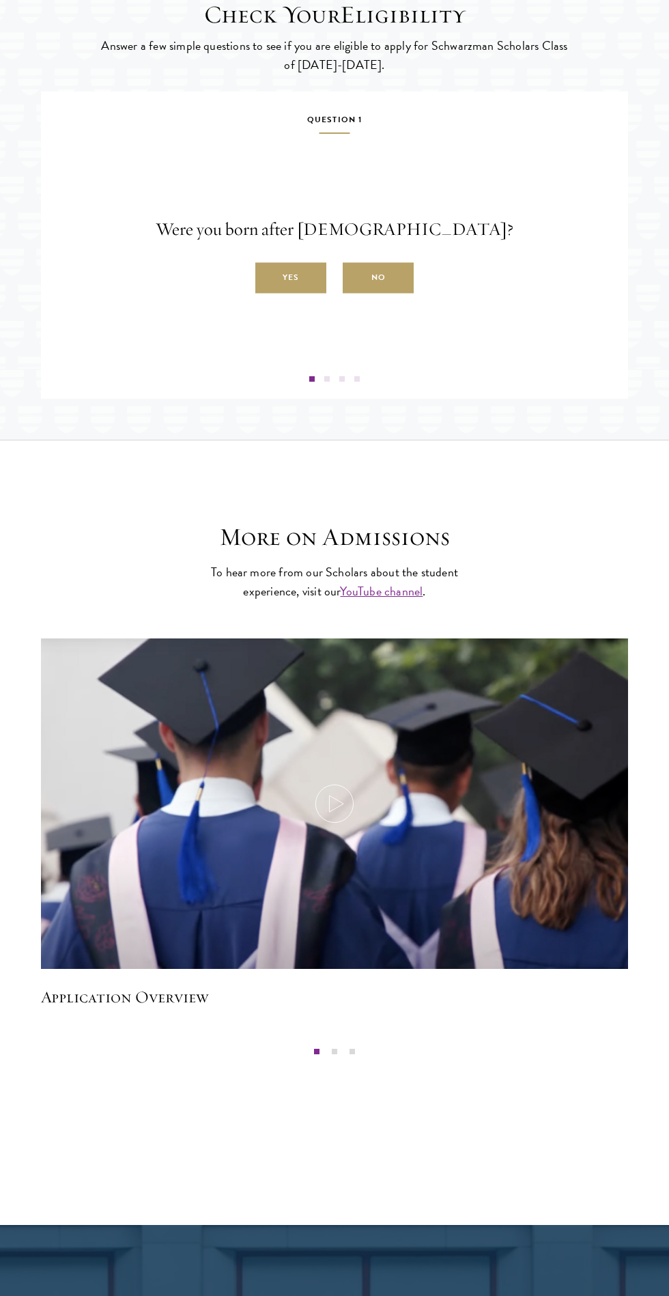
click at [291, 294] on label "Yes" at bounding box center [290, 278] width 71 height 31
click at [268, 276] on input "Yes" at bounding box center [261, 270] width 12 height 12
click at [294, 294] on label "Yes" at bounding box center [290, 278] width 71 height 31
click at [268, 276] on input "Yes" at bounding box center [261, 270] width 12 height 12
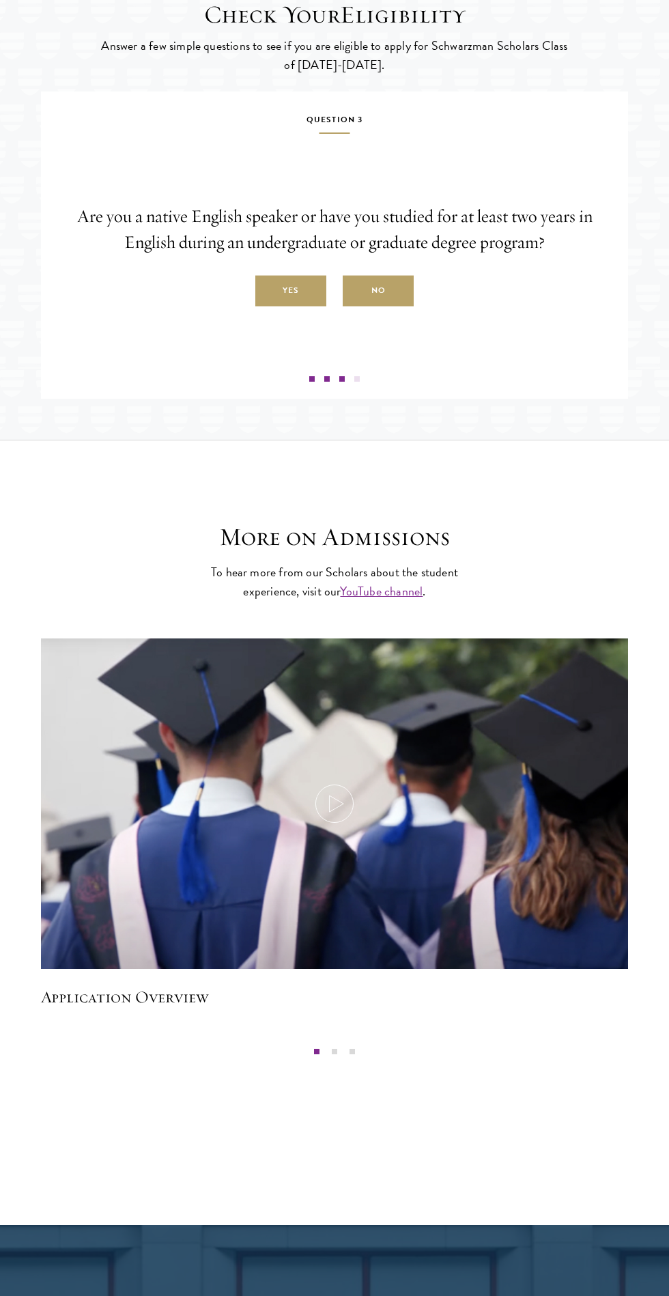
click at [291, 306] on label "Yes" at bounding box center [290, 291] width 71 height 31
click at [268, 289] on input "Yes" at bounding box center [261, 283] width 12 height 12
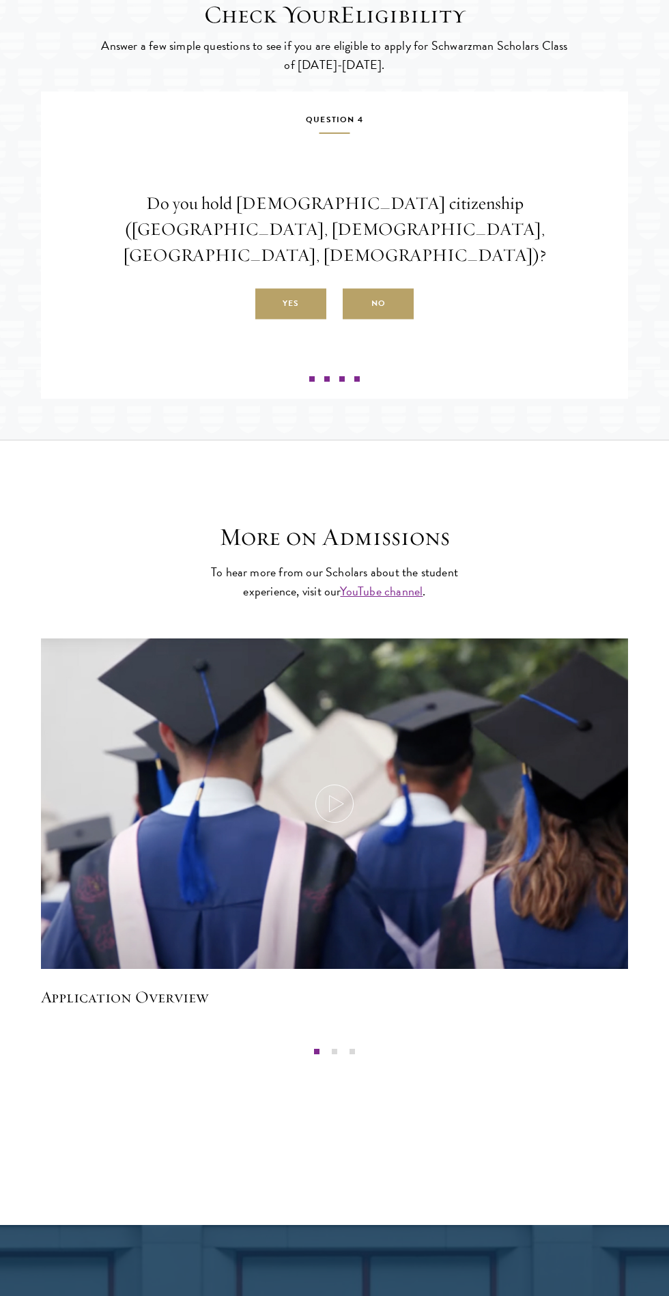
click at [390, 315] on label "No" at bounding box center [378, 304] width 71 height 31
click at [355, 302] on input "No" at bounding box center [349, 296] width 12 height 12
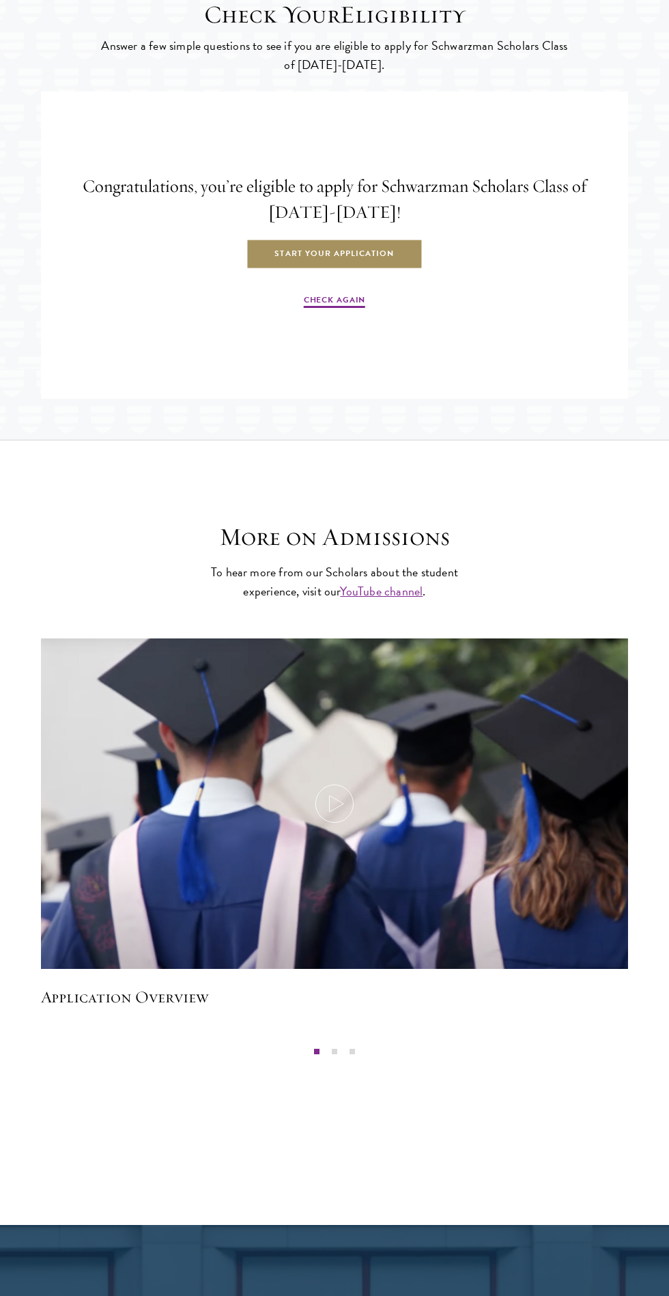
click at [367, 270] on link "Start Your Application" at bounding box center [334, 254] width 177 height 31
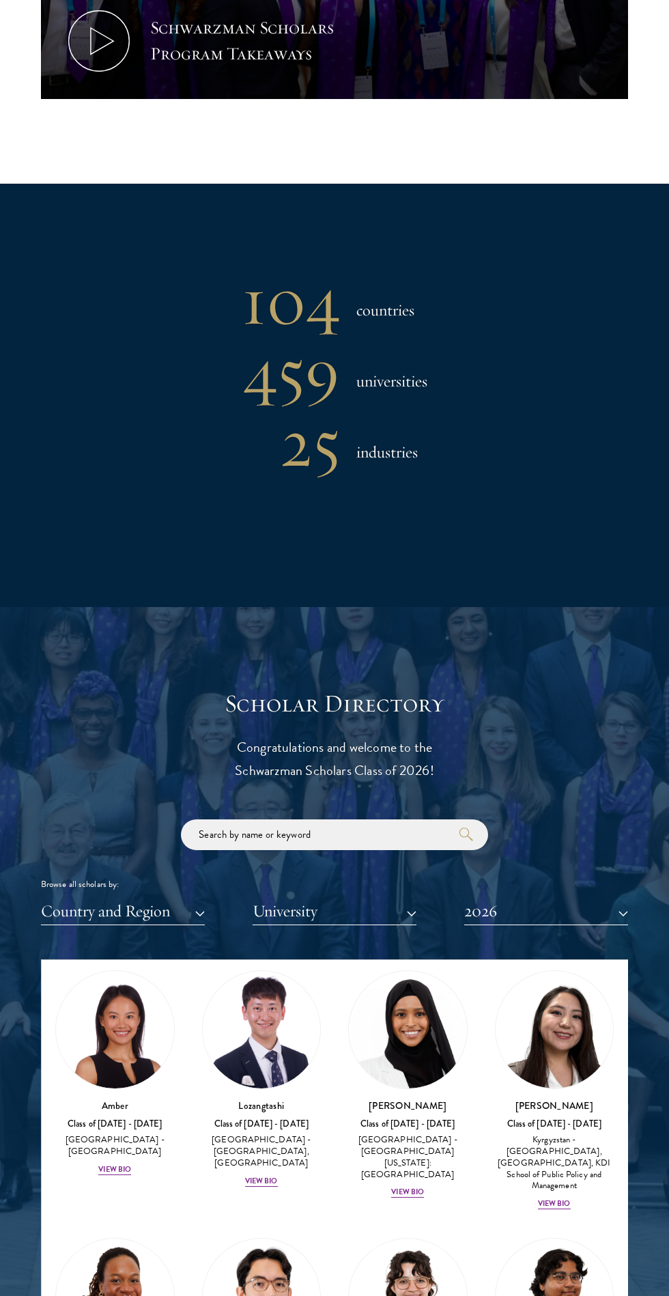
scroll to position [27, 0]
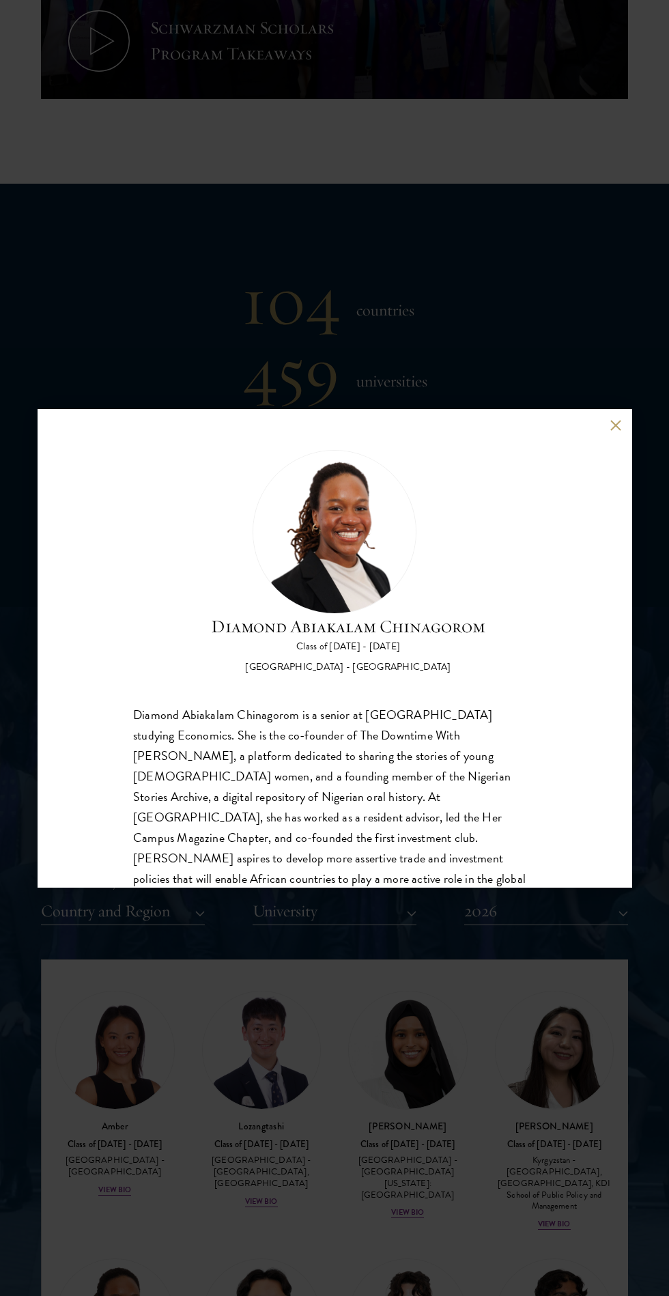
scroll to position [43, 0]
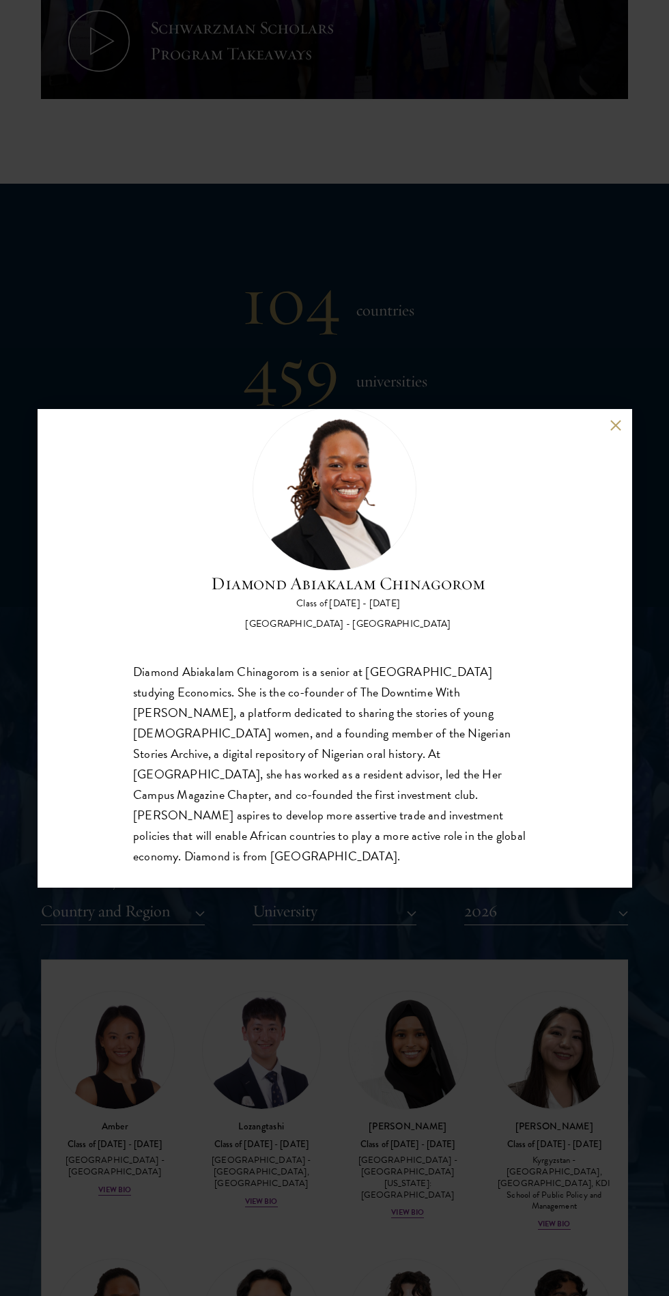
click at [615, 431] on button at bounding box center [616, 425] width 12 height 12
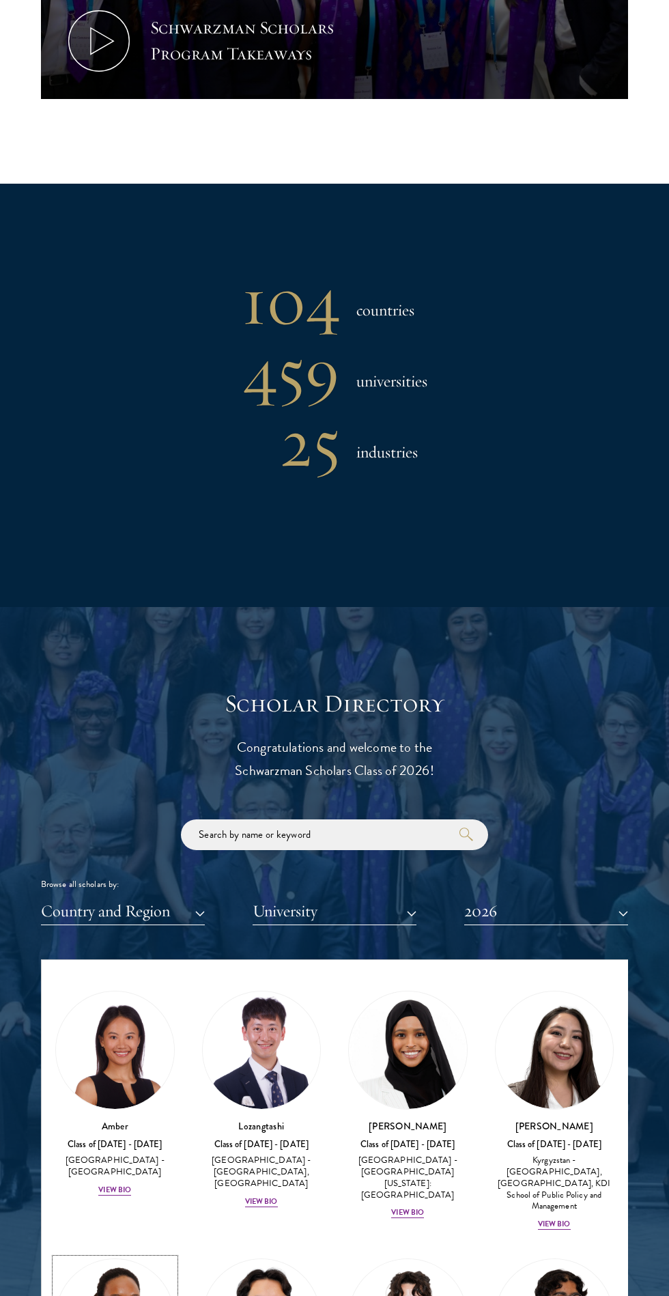
scroll to position [114, 0]
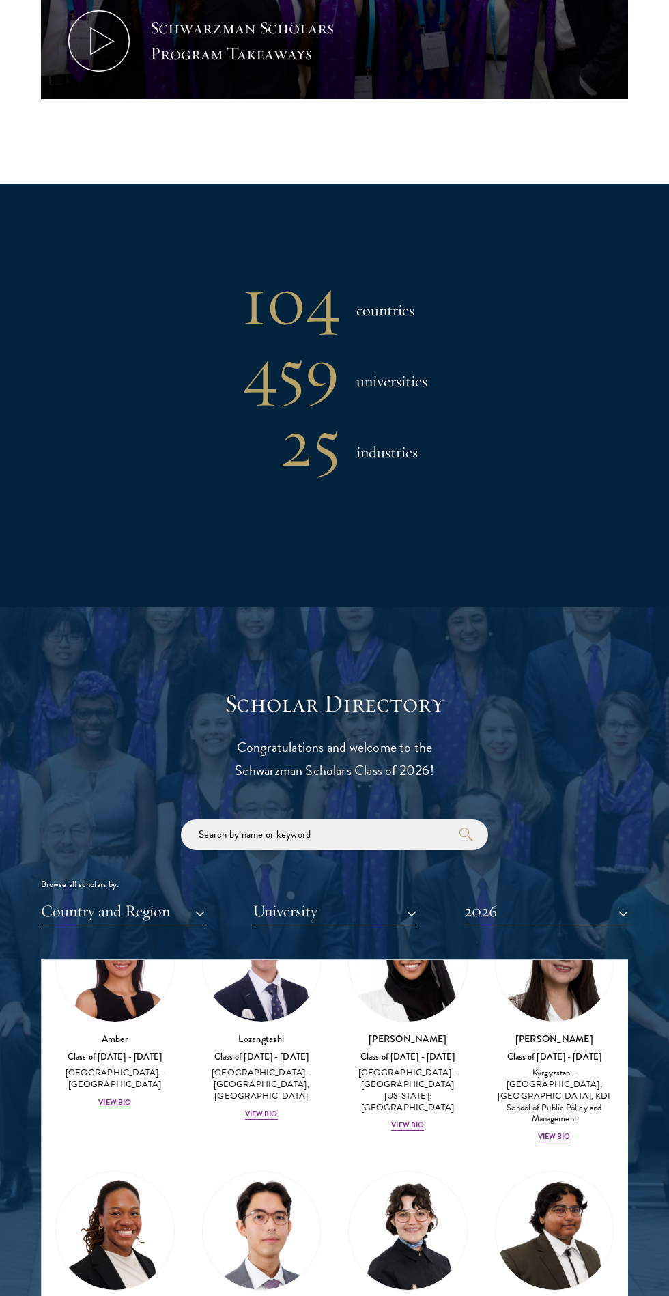
click at [629, 595] on section "104 countries 459 universities 25 industries" at bounding box center [334, 395] width 669 height 423
click at [261, 1118] on div "View Bio" at bounding box center [261, 1113] width 33 height 11
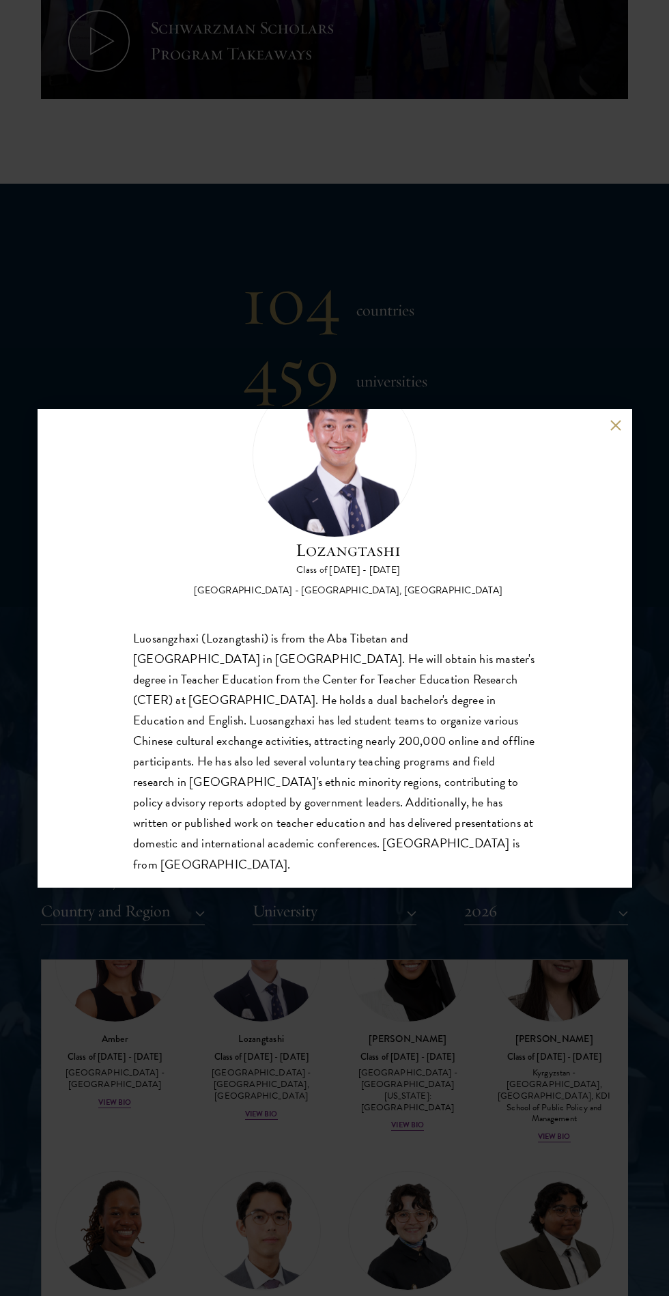
scroll to position [84, 0]
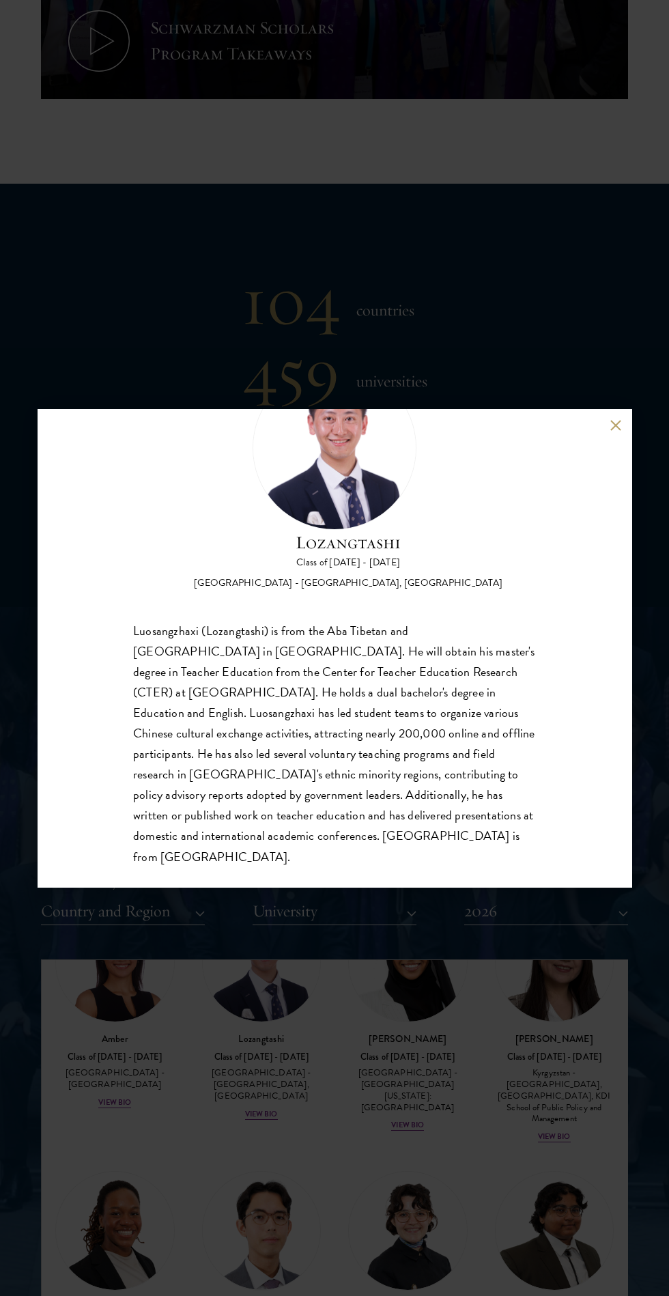
click at [313, 1086] on div "Lozangtashi Class of 2025 - 2026 China - South-Central Minzu University, Beijin…" at bounding box center [334, 648] width 669 height 1296
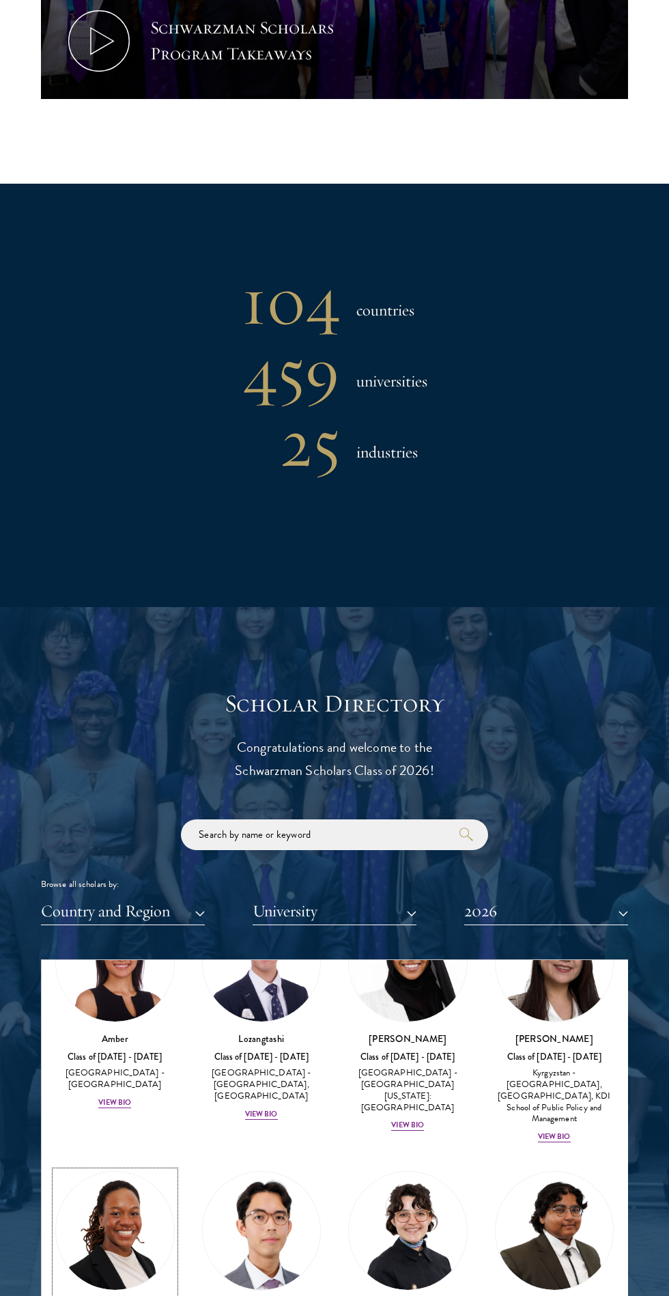
scroll to position [114, 0]
click at [412, 1089] on div "United States of America - University of Minnesota: Twin Cities" at bounding box center [407, 1090] width 119 height 46
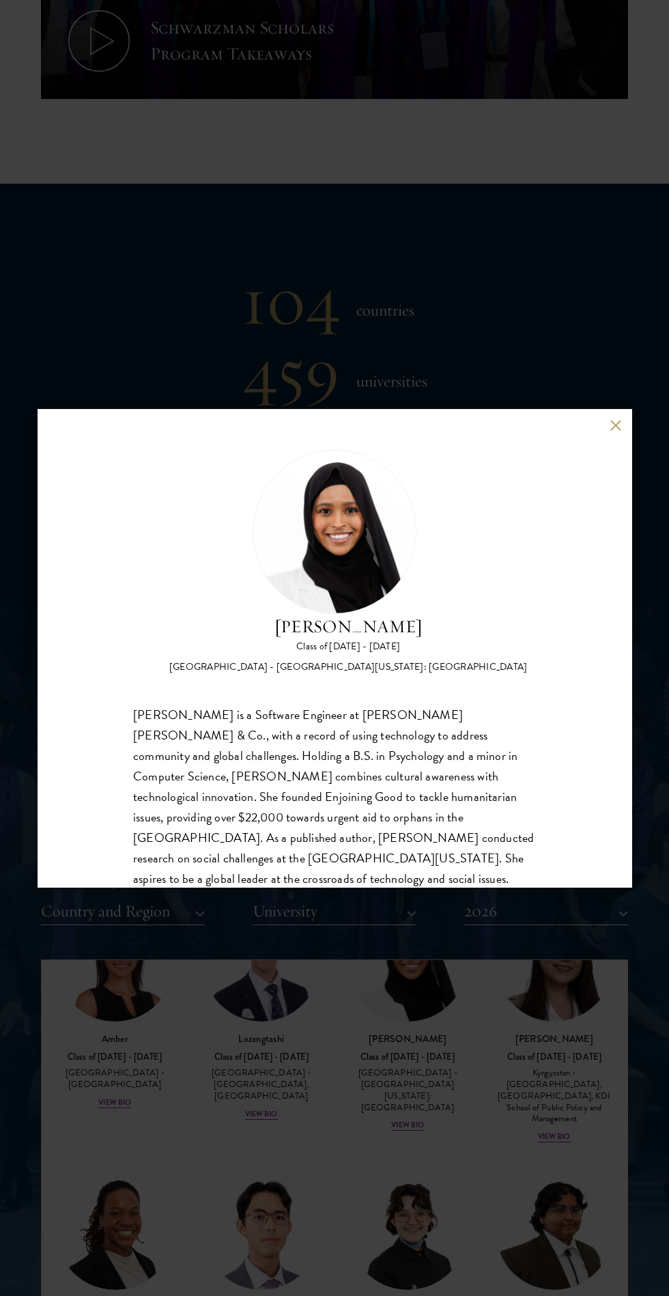
click at [301, 1084] on div "Samia Abdi Class of 2025 - 2026 United States of America - University of Minnes…" at bounding box center [334, 648] width 669 height 1296
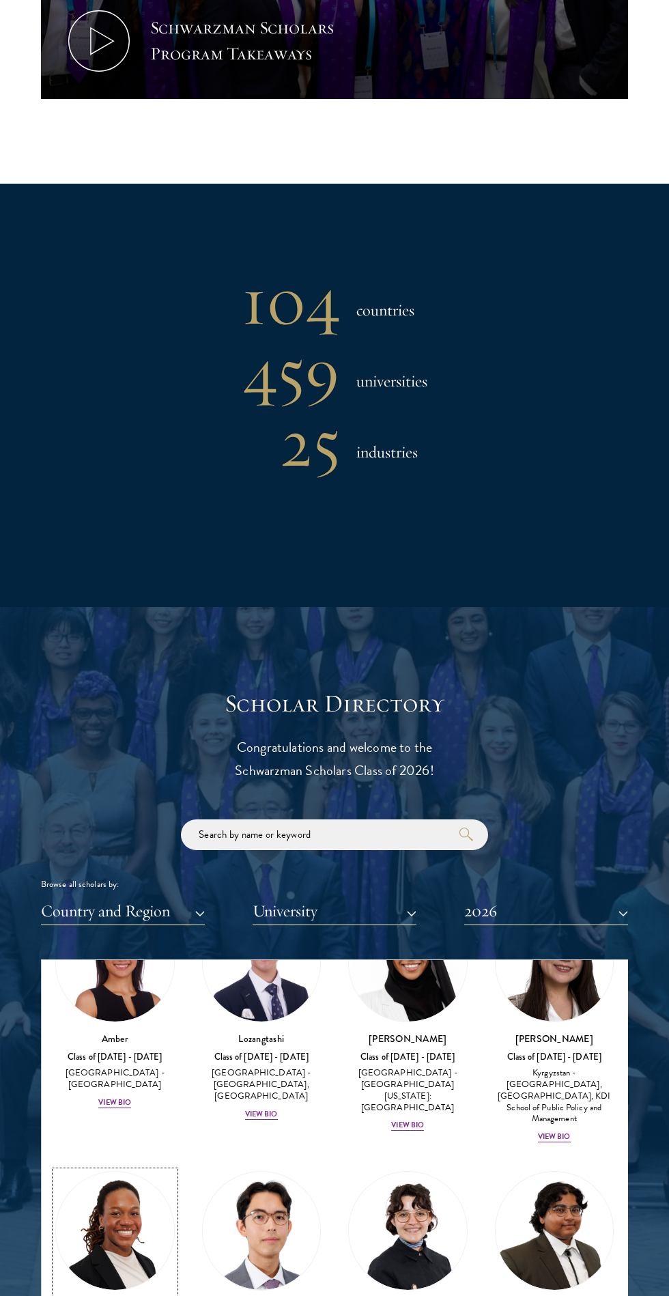
scroll to position [348, 0]
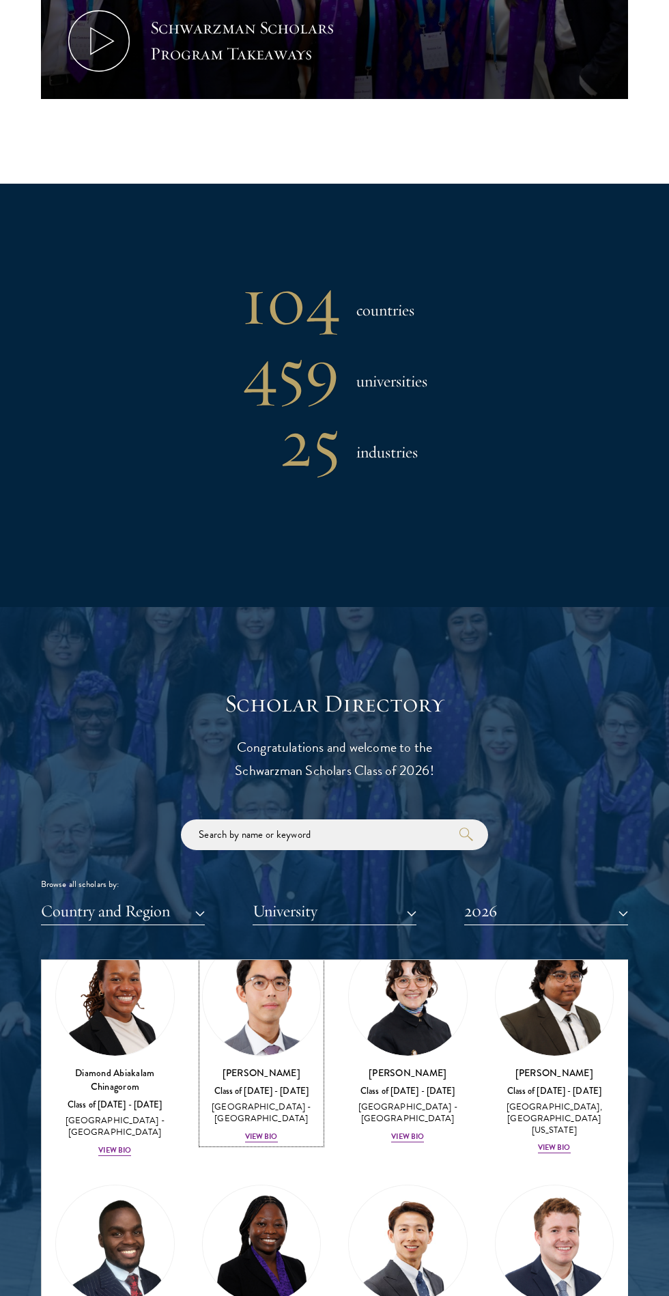
click at [262, 1131] on div "View Bio" at bounding box center [261, 1136] width 33 height 11
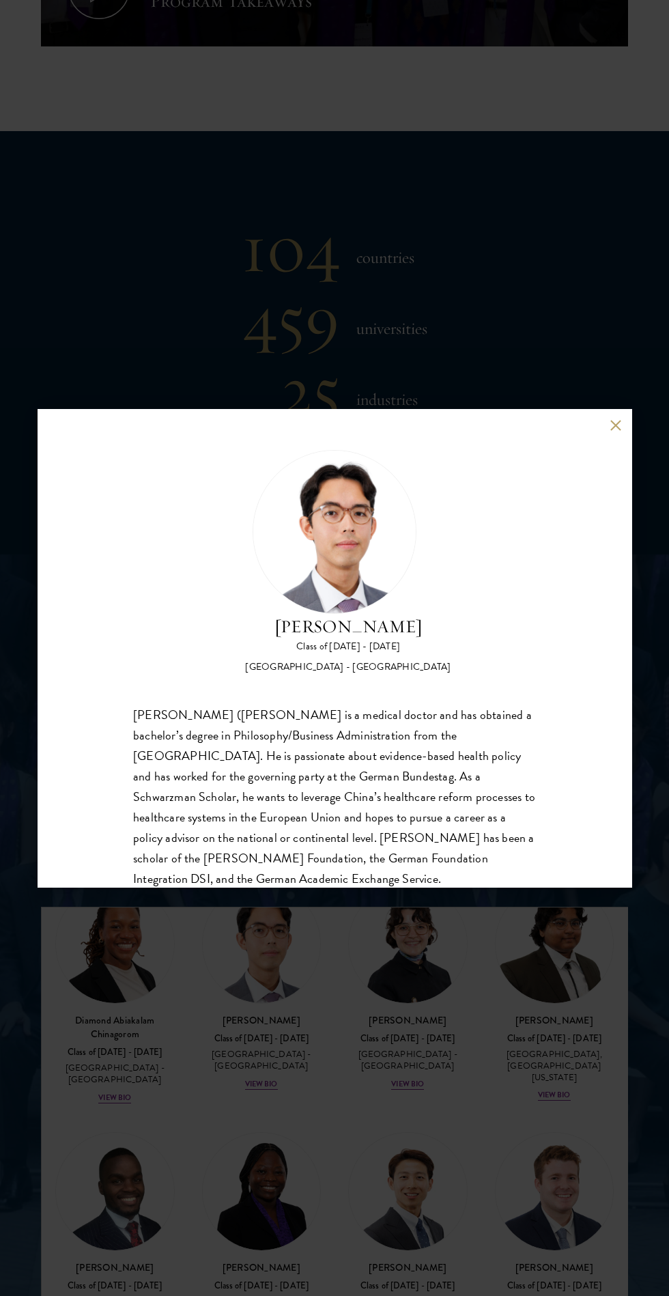
scroll to position [875, 0]
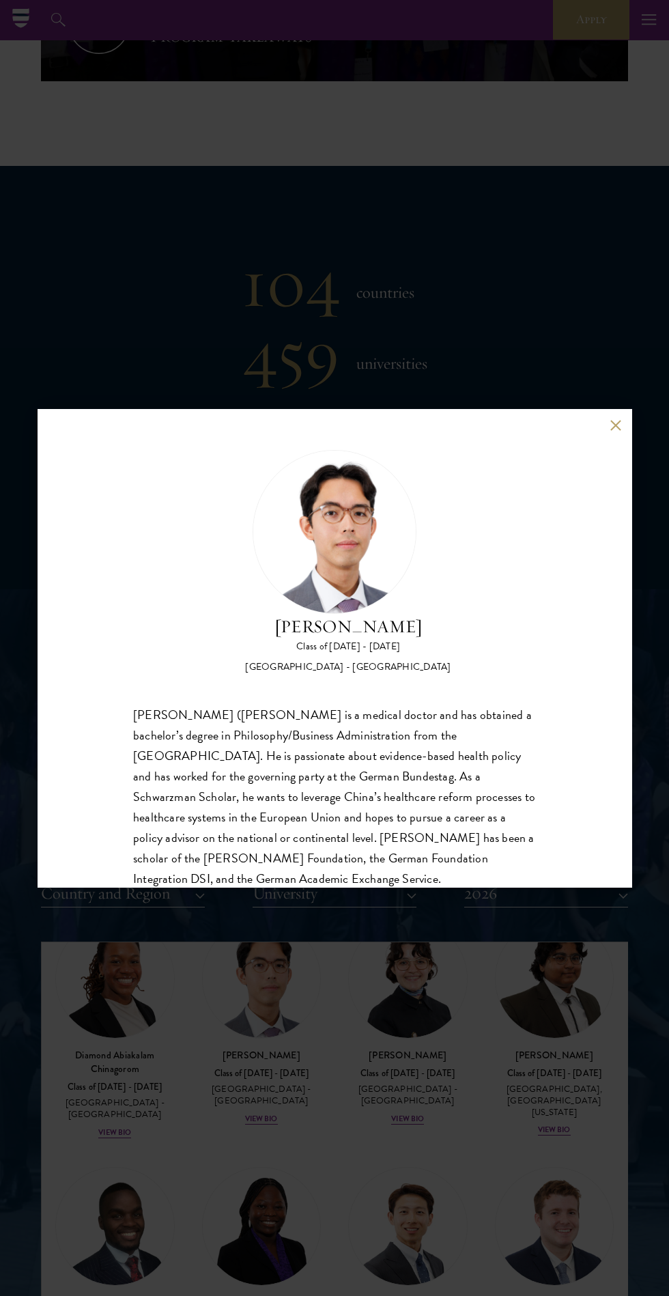
click at [188, 1100] on div "Jason Adelhoefer Class of 2025 - 2026 Germany - Berlin Humboldt University Sieg…" at bounding box center [334, 648] width 669 height 1296
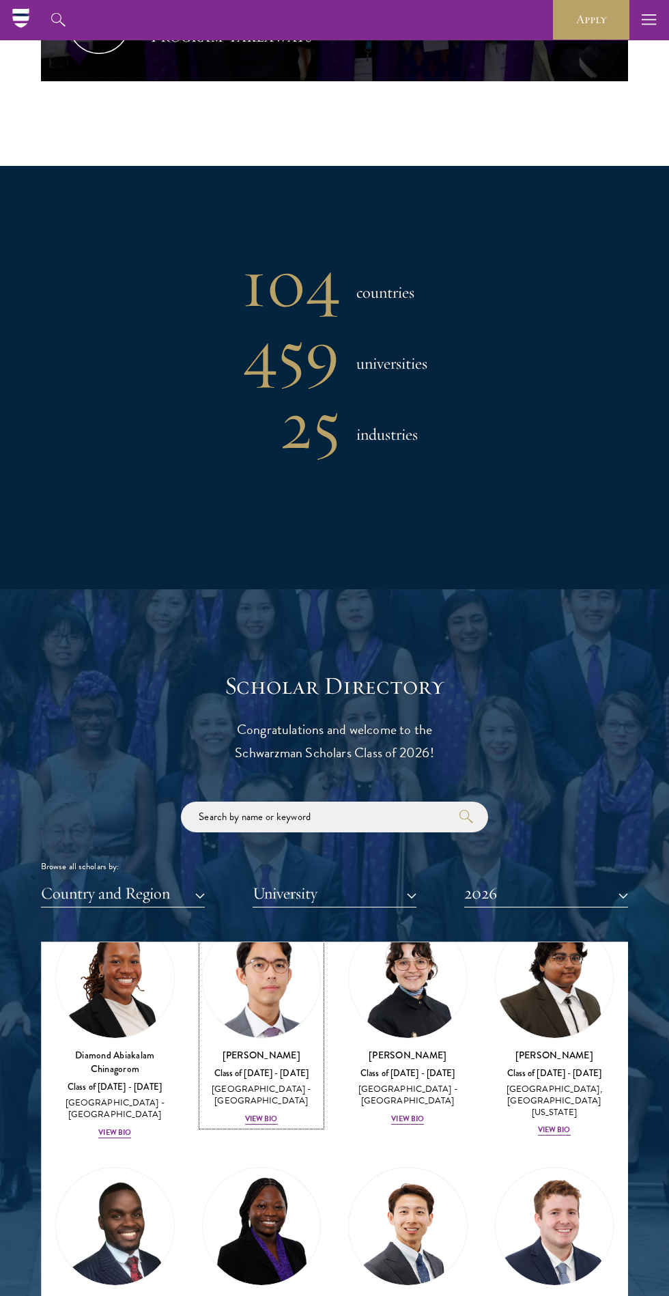
scroll to position [114, 0]
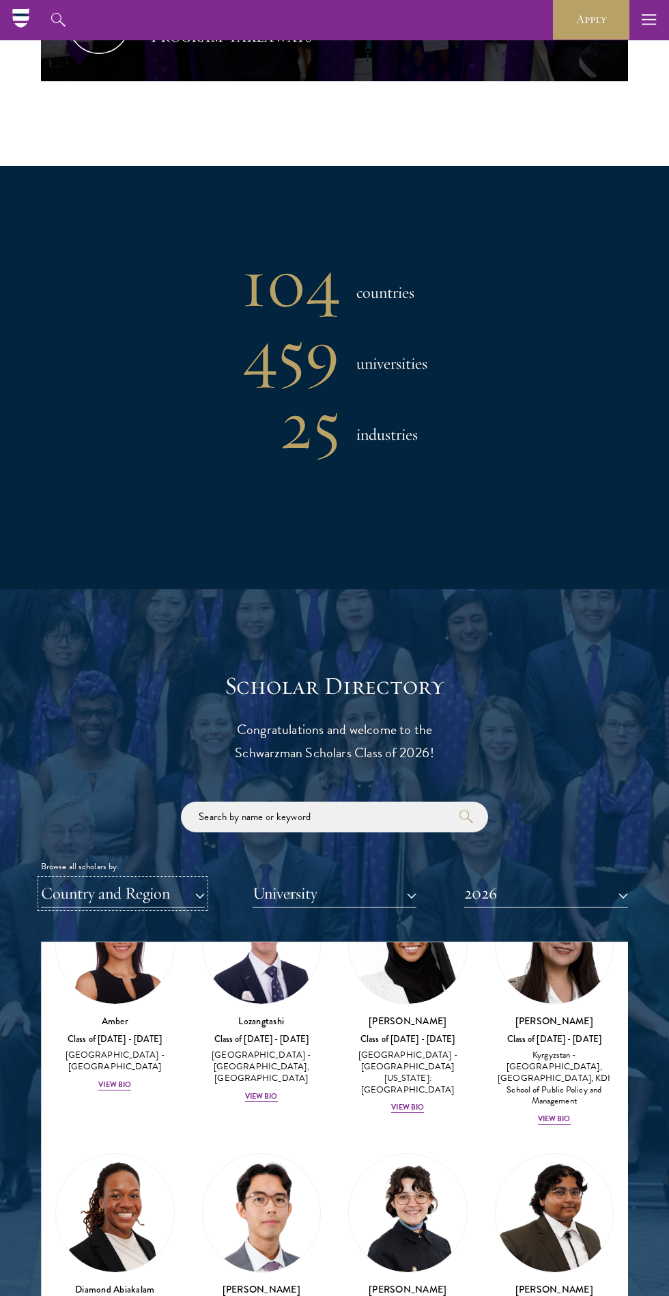
click at [168, 885] on button "Country and Region" at bounding box center [123, 893] width 164 height 28
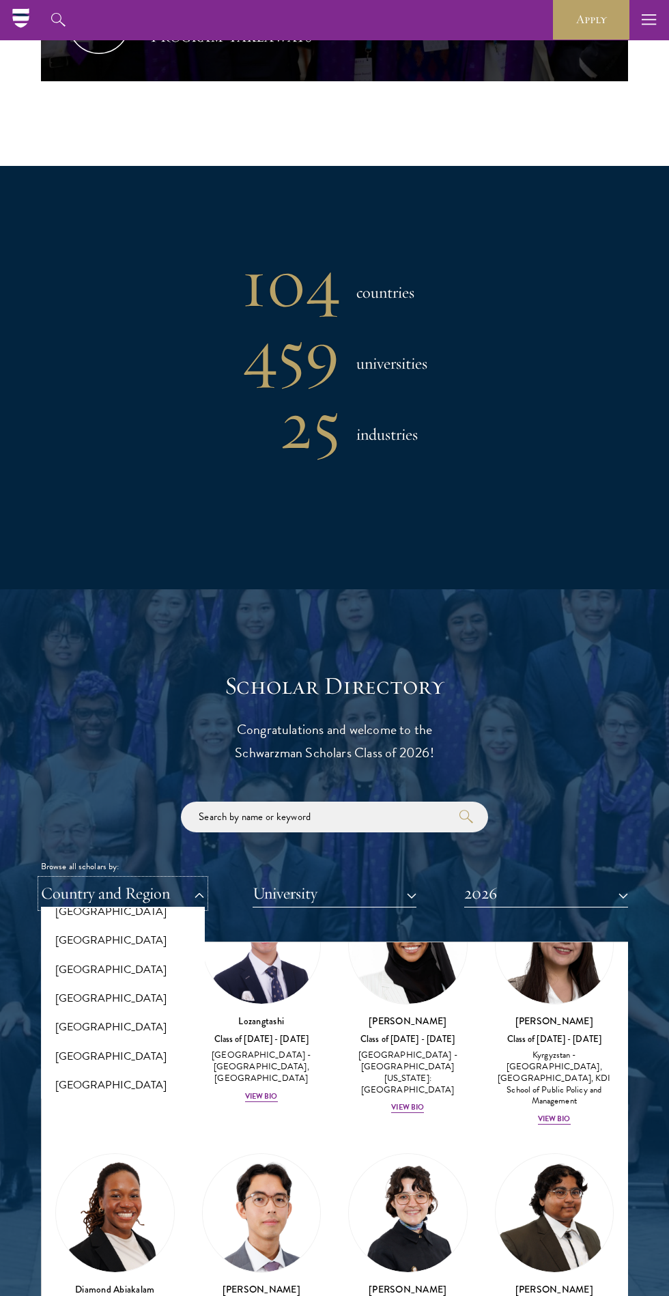
scroll to position [1918, 0]
click at [63, 922] on button "[GEOGRAPHIC_DATA]" at bounding box center [123, 936] width 156 height 29
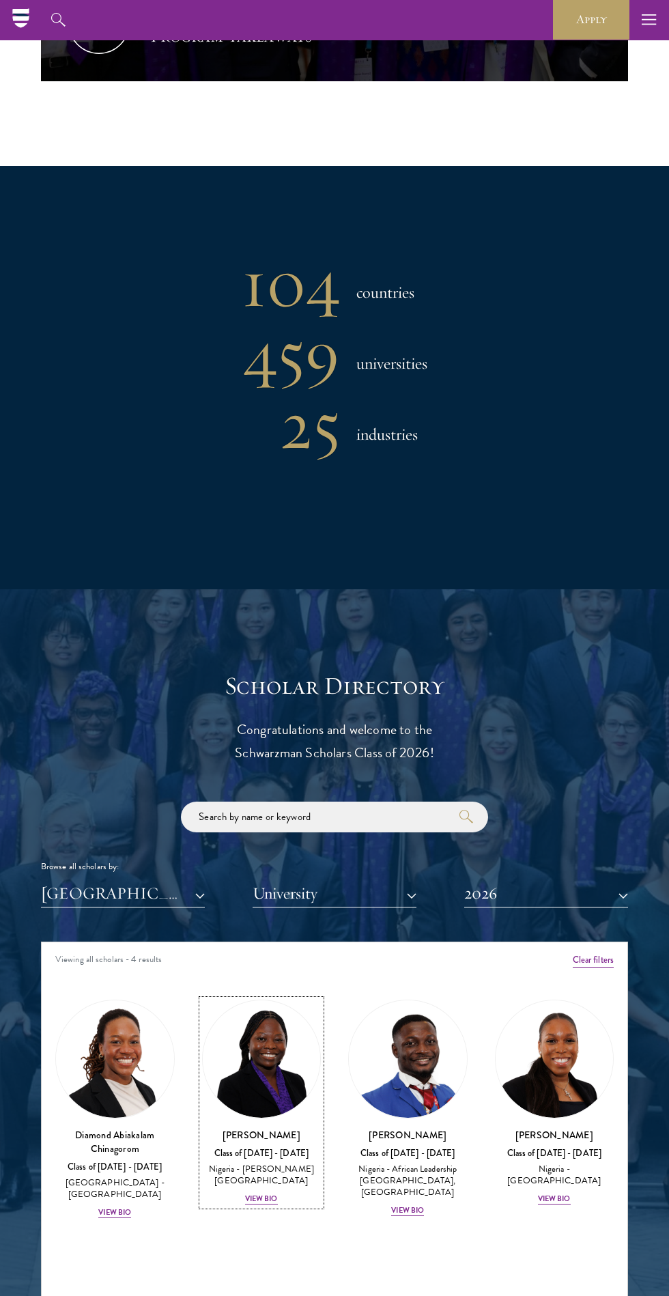
click at [261, 1203] on div "View Bio" at bounding box center [261, 1198] width 33 height 11
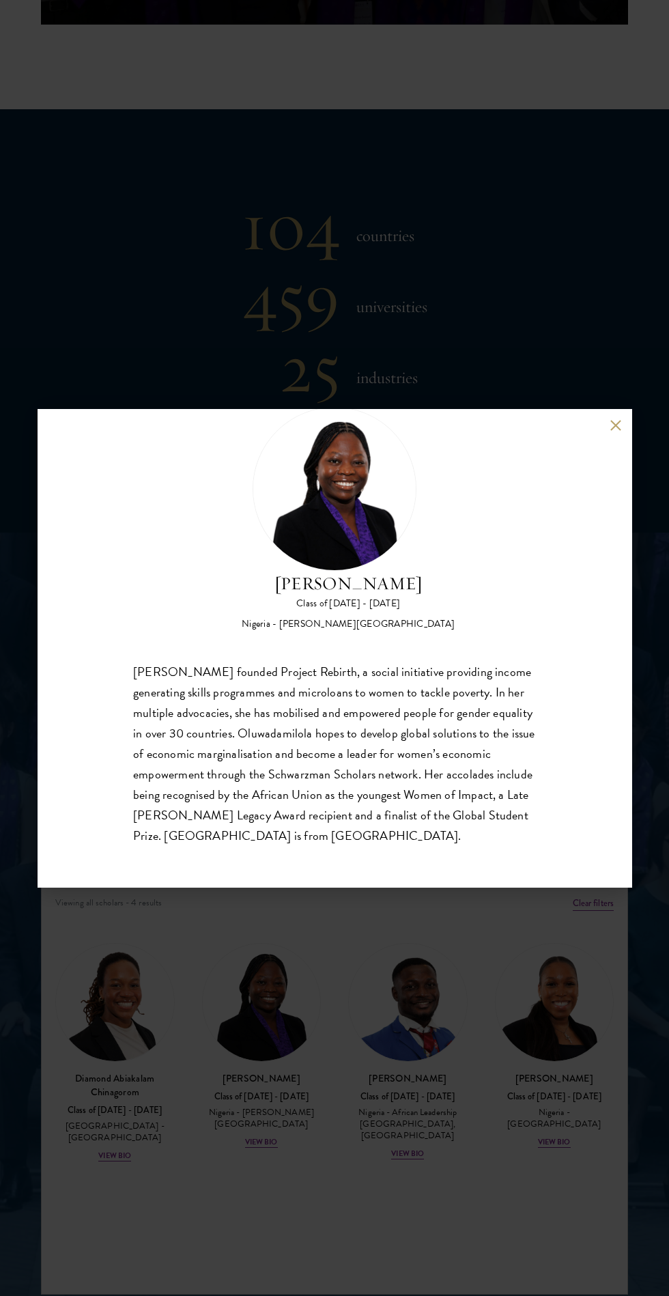
scroll to position [977, 0]
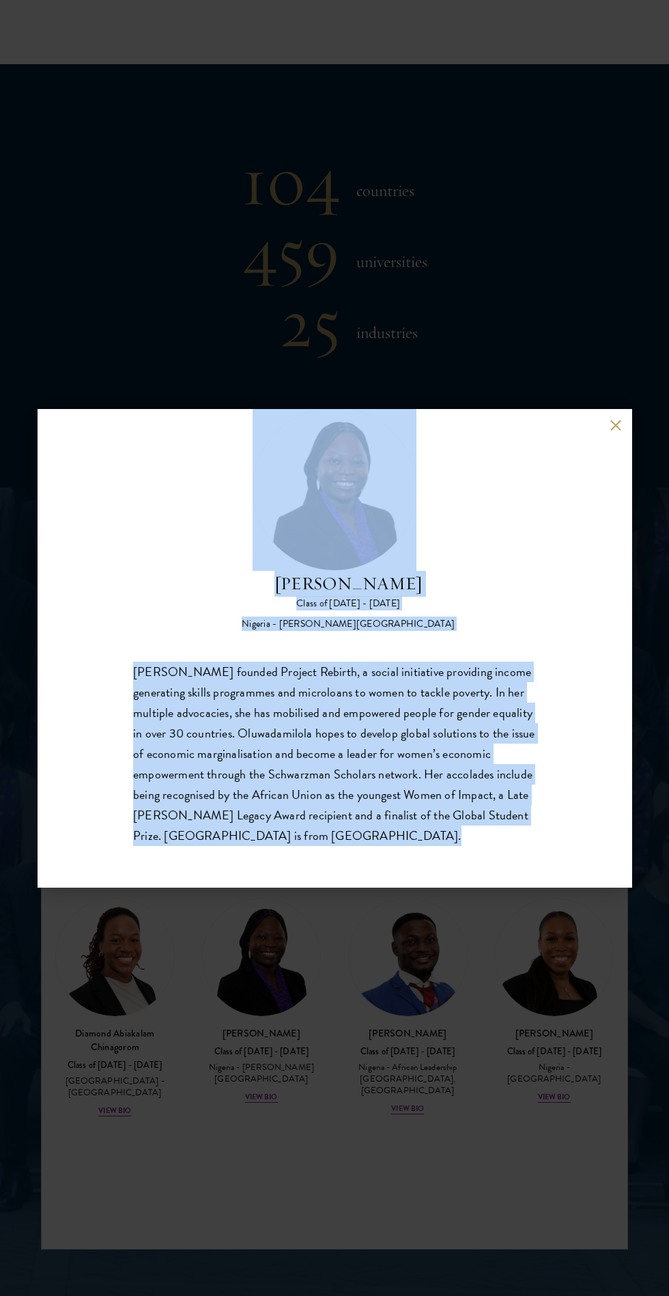
copy body "About Overview Leadership Donors Program Experience Overview Curriculum Student…"
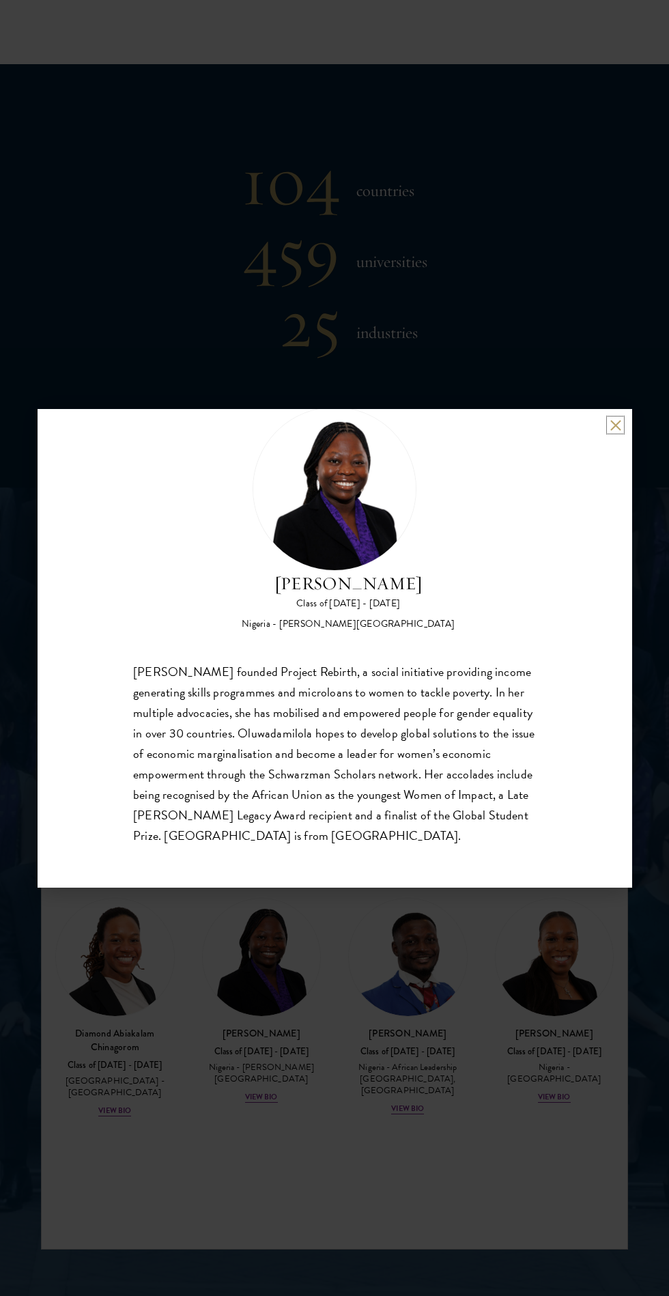
click at [615, 431] on button at bounding box center [616, 425] width 12 height 12
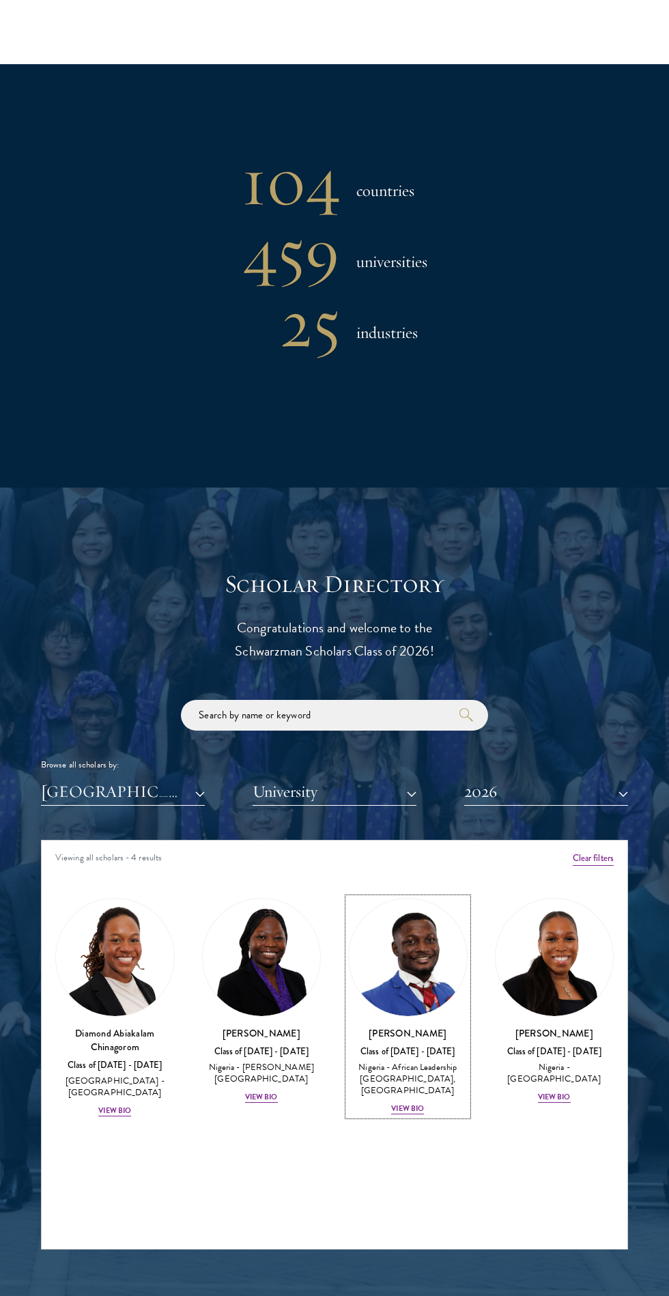
click at [411, 1103] on div "View Bio" at bounding box center [407, 1108] width 33 height 11
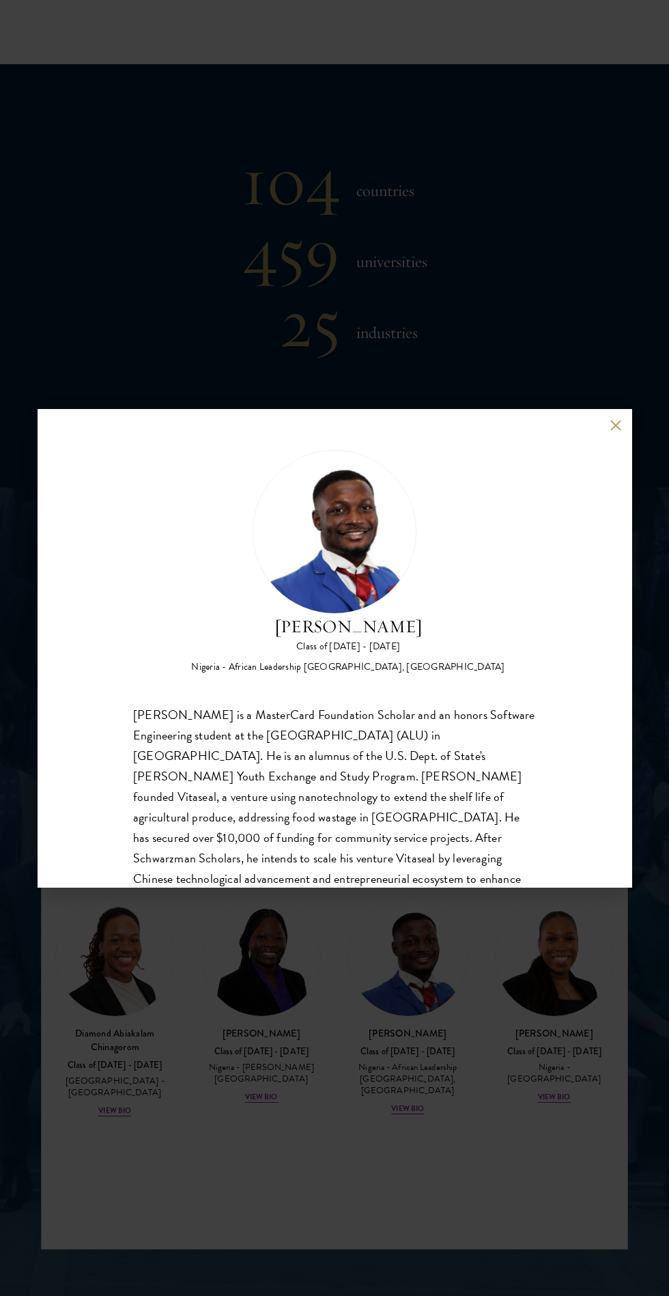
scroll to position [43, 0]
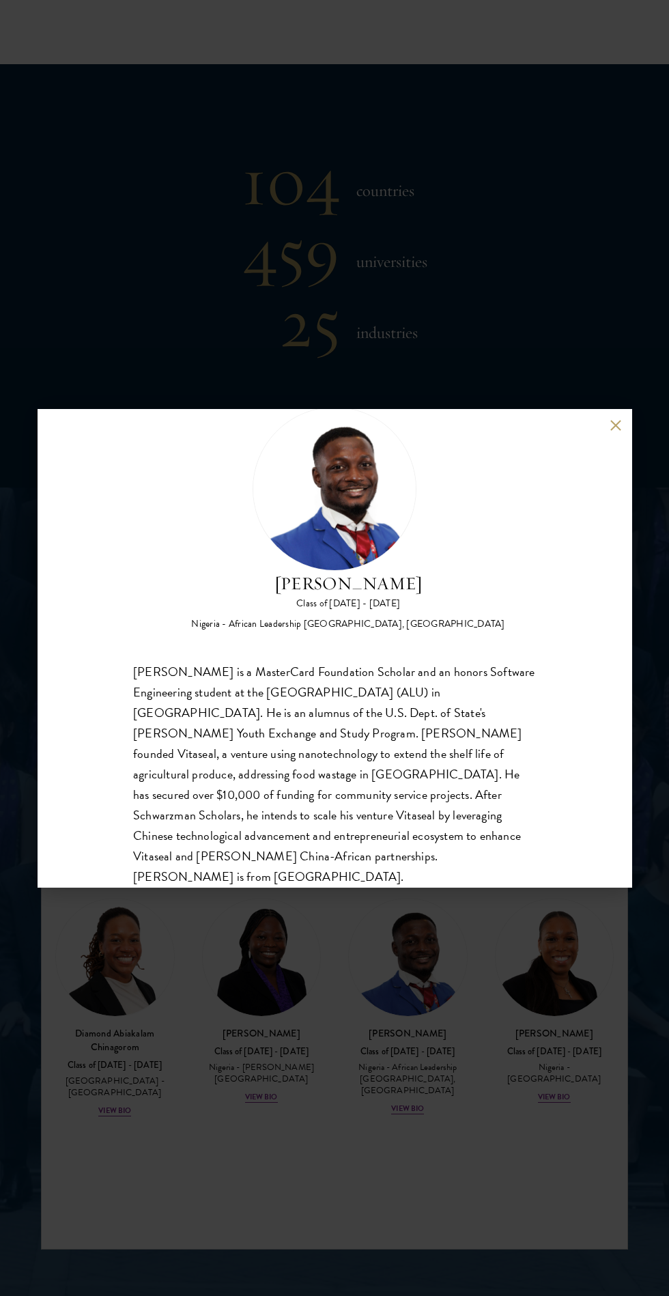
click at [403, 1263] on div "Jesse Maikarfi Class of 2025 - 2026 Nigeria - African Leadership University, Rw…" at bounding box center [334, 648] width 669 height 1296
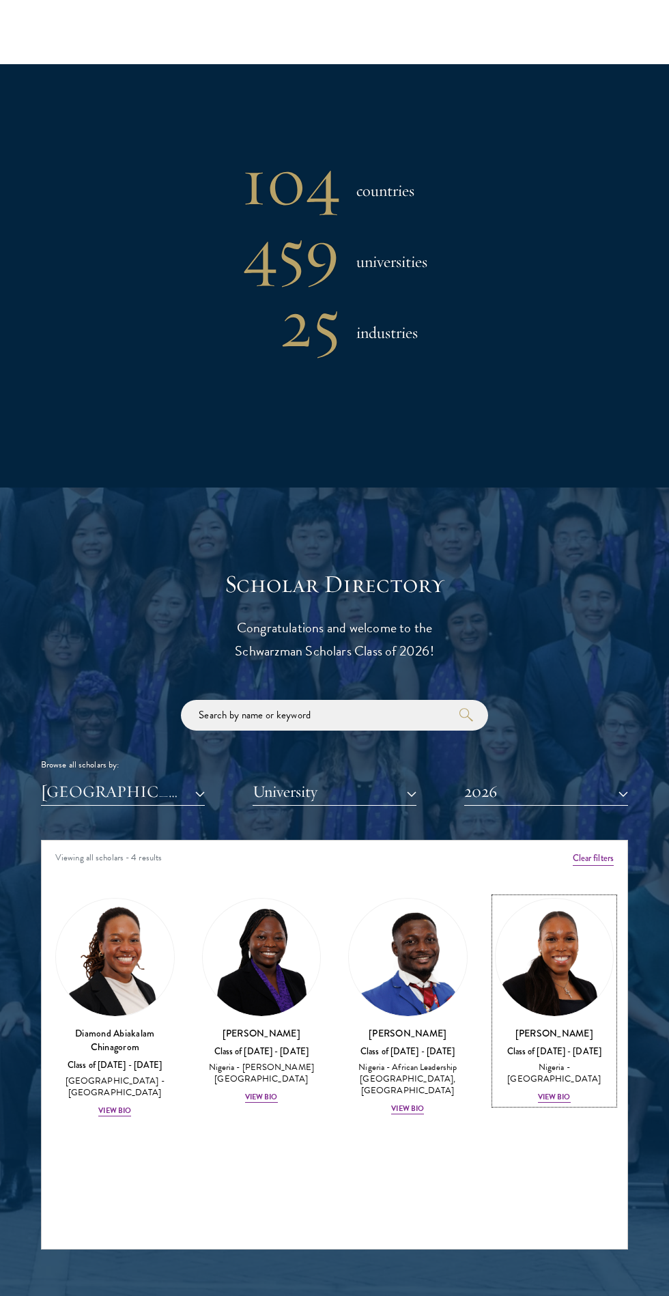
click at [559, 1091] on div "View Bio" at bounding box center [554, 1096] width 33 height 11
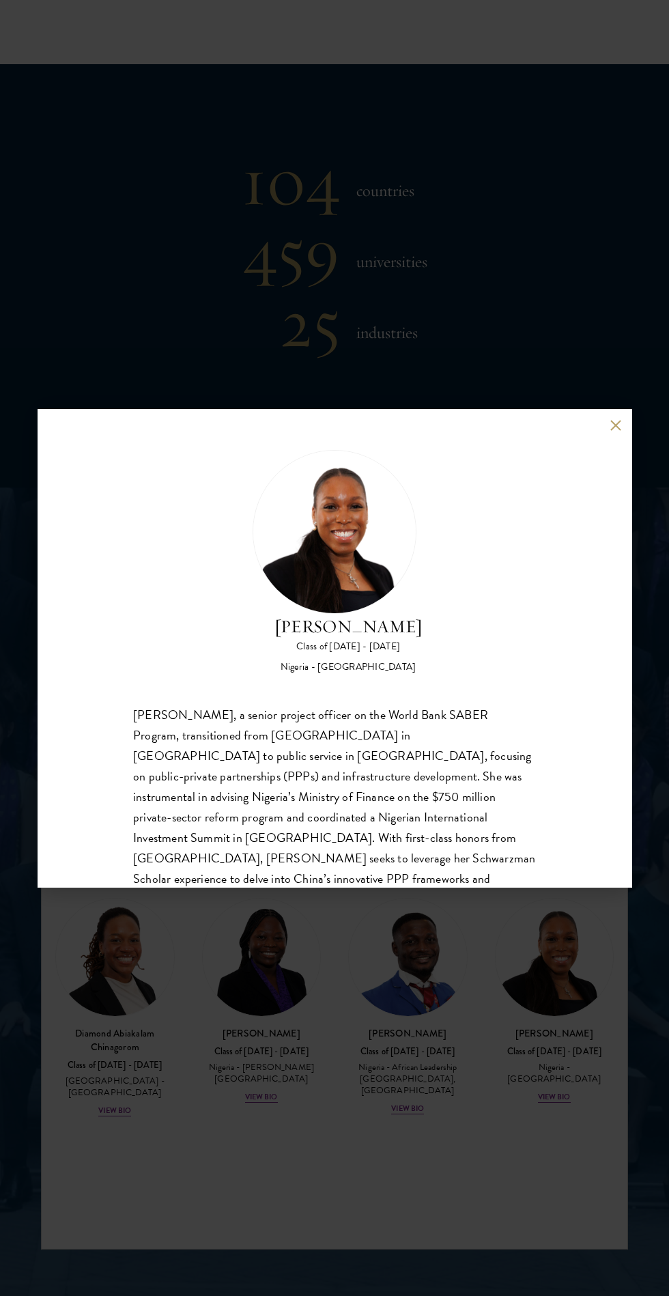
click at [554, 1102] on div "Oluwatoni Salami Class of 2025 - 2026 Nigeria - University of Durham Oluwatoni …" at bounding box center [334, 648] width 669 height 1296
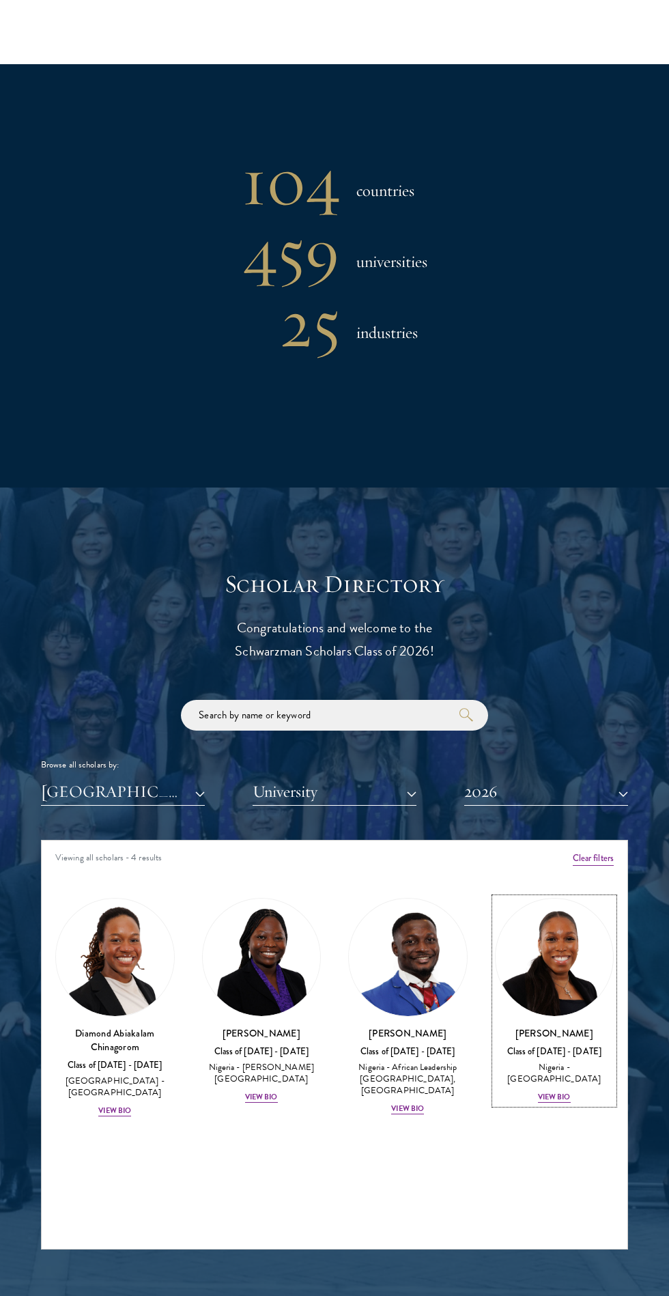
click at [559, 1091] on div "View Bio" at bounding box center [554, 1096] width 33 height 11
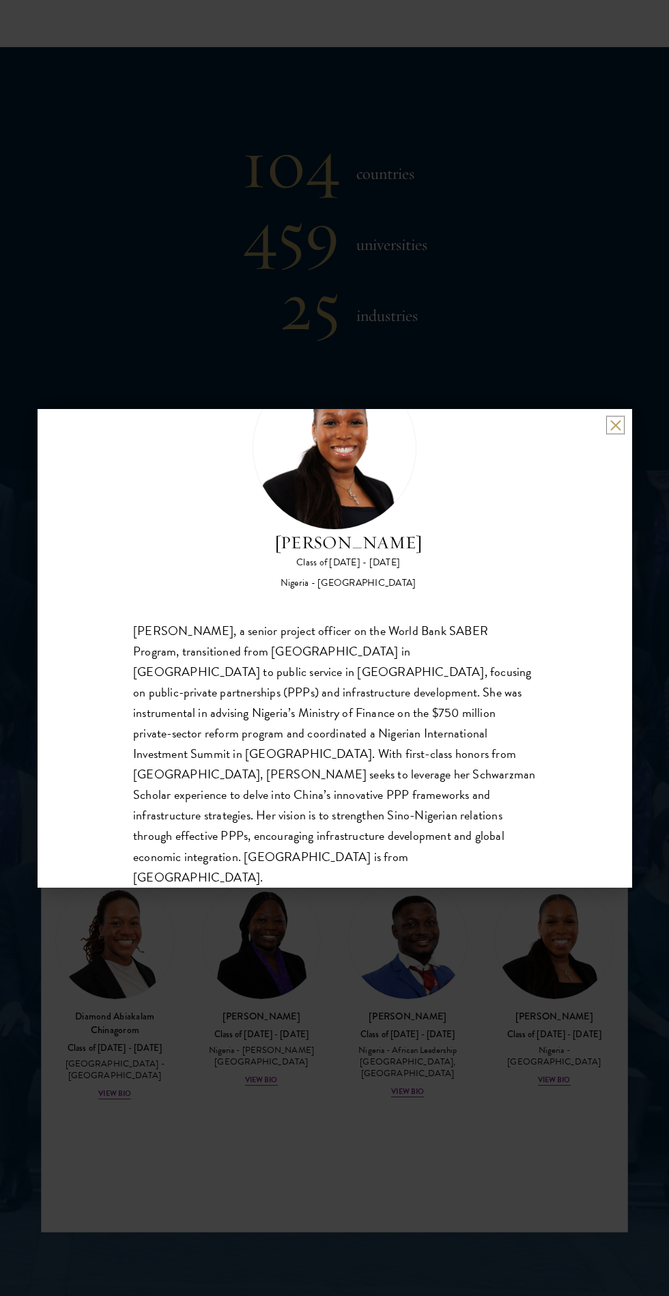
scroll to position [1081, 0]
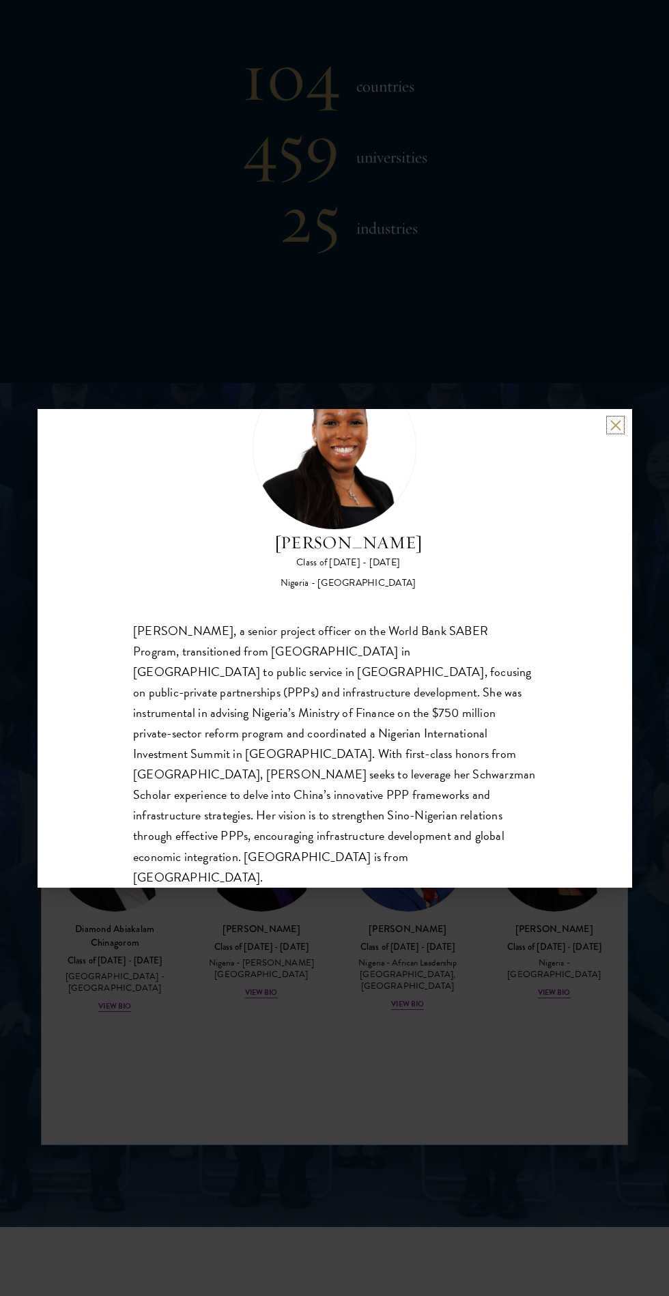
click at [615, 425] on button at bounding box center [616, 425] width 12 height 12
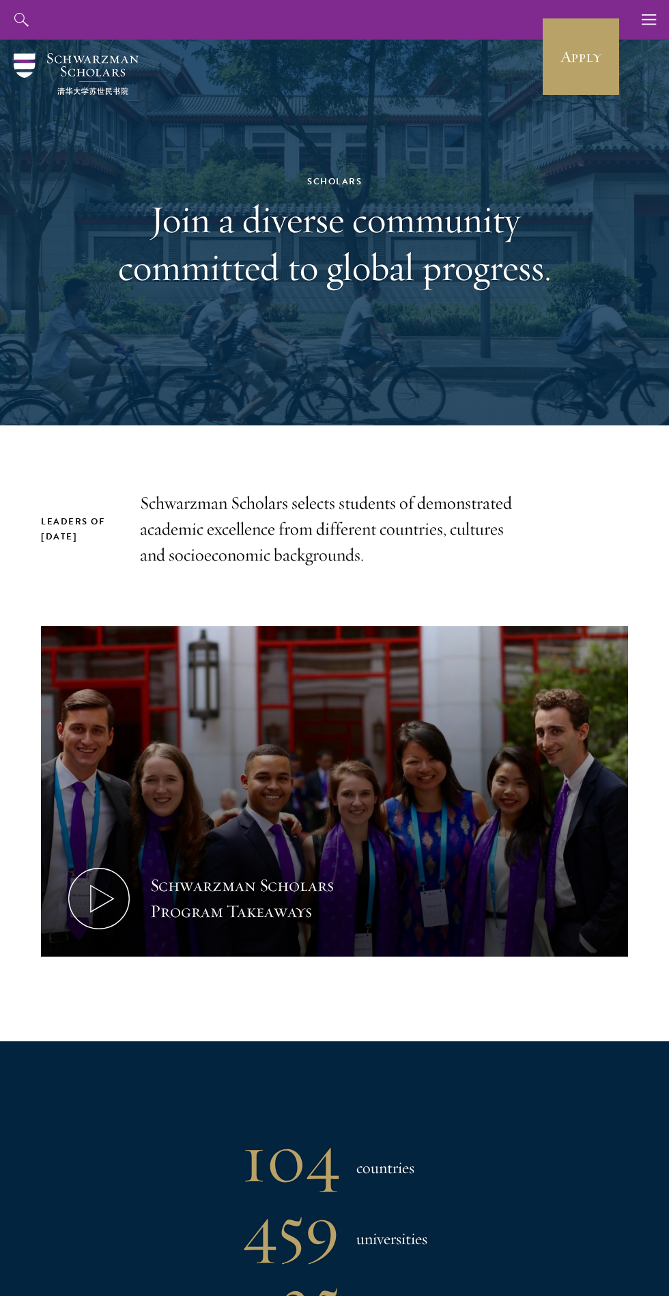
scroll to position [9, 0]
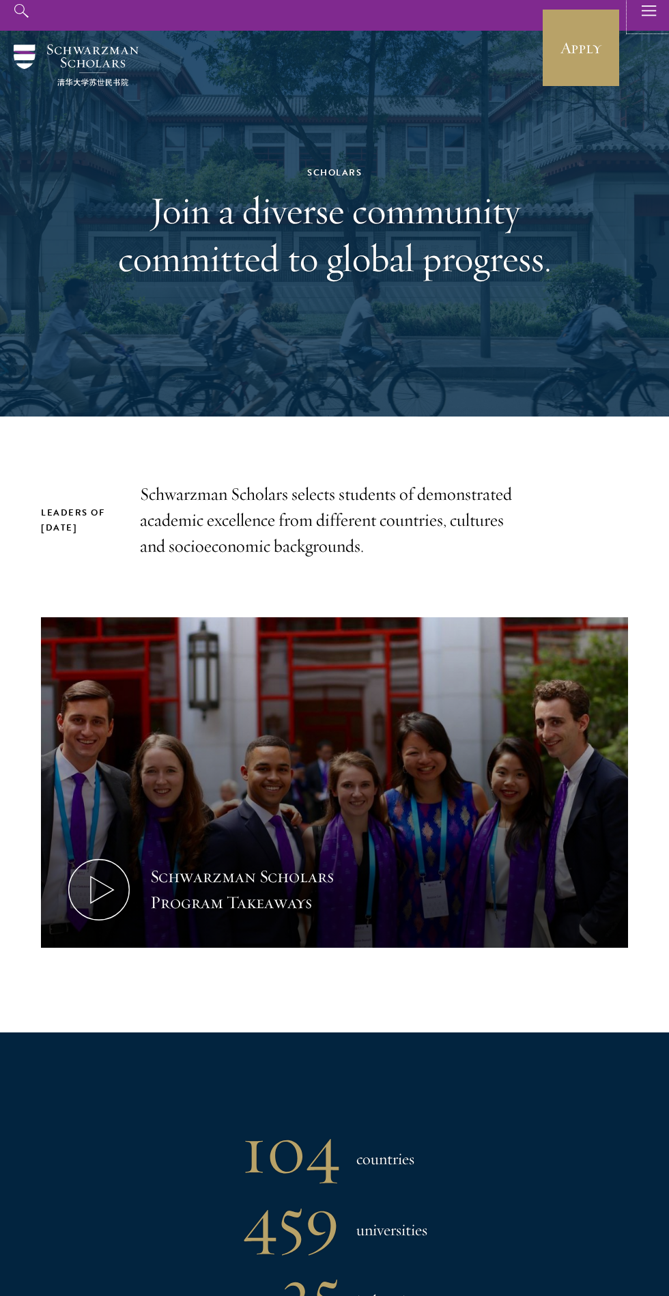
click at [648, 15] on use "button" at bounding box center [649, 10] width 14 height 10
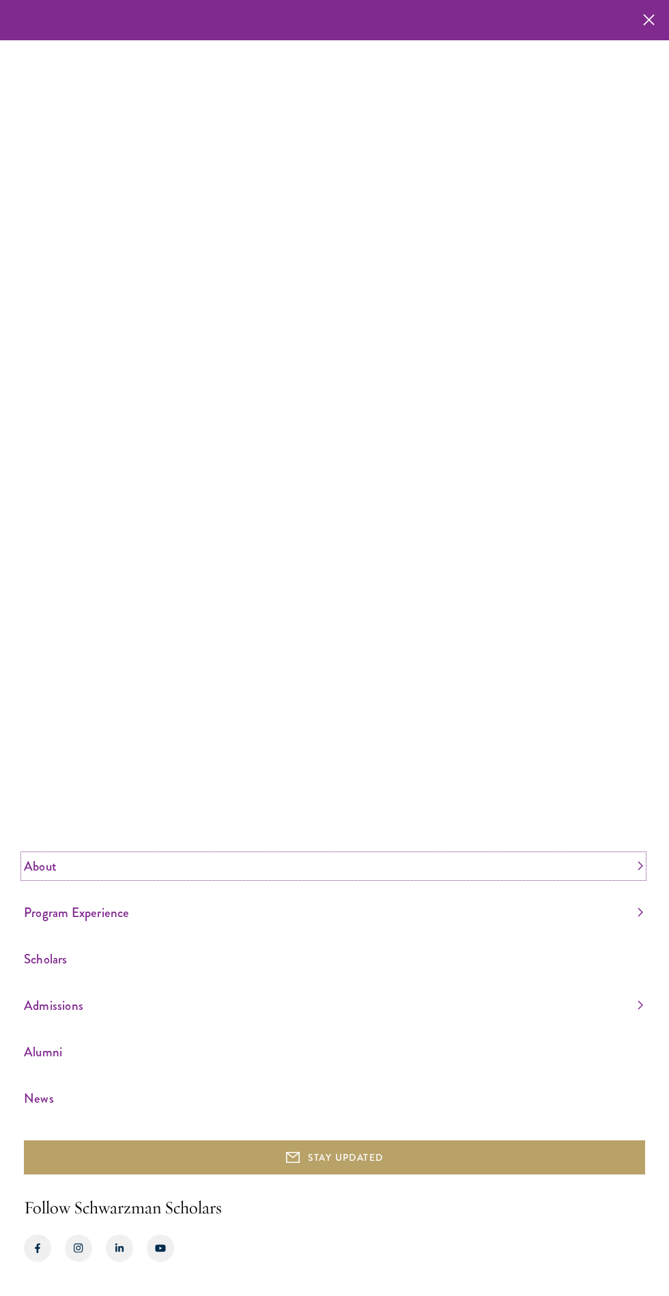
click at [95, 877] on link "About" at bounding box center [333, 866] width 619 height 23
click at [124, 842] on li "Leadership" at bounding box center [333, 833] width 619 height 17
click at [117, 877] on ul "Overview Leadership Donors" at bounding box center [333, 833] width 619 height 87
click at [62, 840] on link "Leadership" at bounding box center [44, 834] width 41 height 14
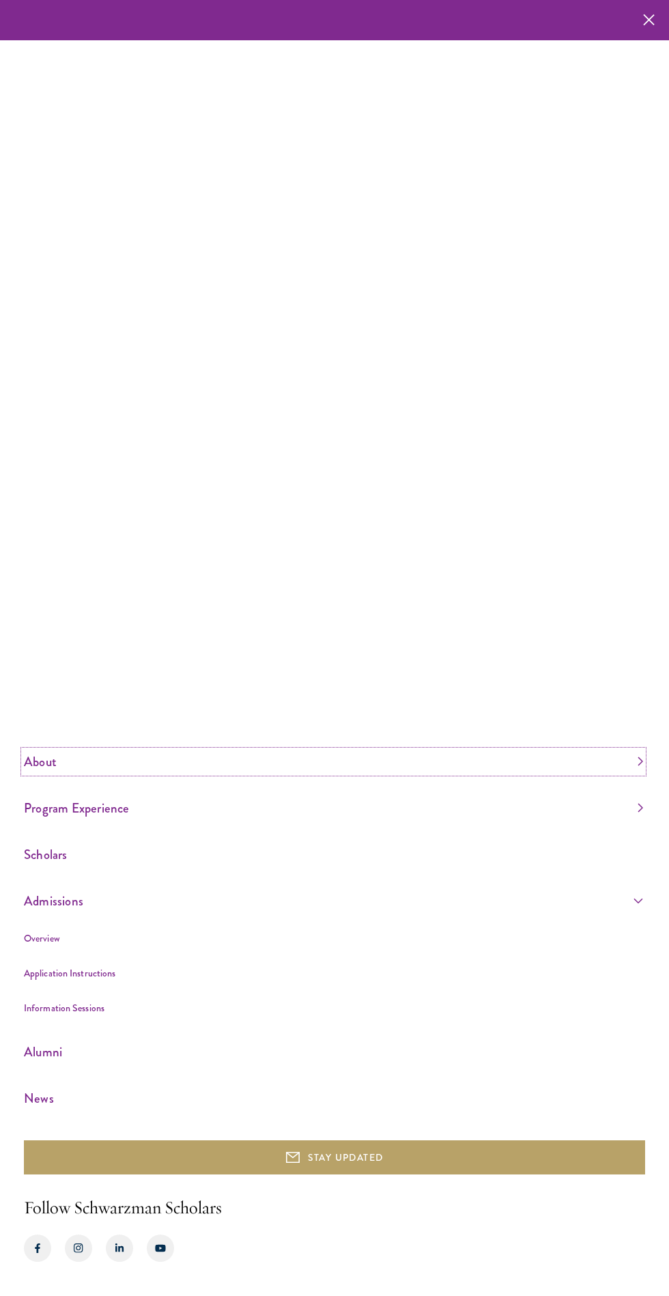
click at [70, 773] on link "About" at bounding box center [333, 761] width 619 height 23
click at [57, 736] on link "Leadership" at bounding box center [44, 729] width 41 height 14
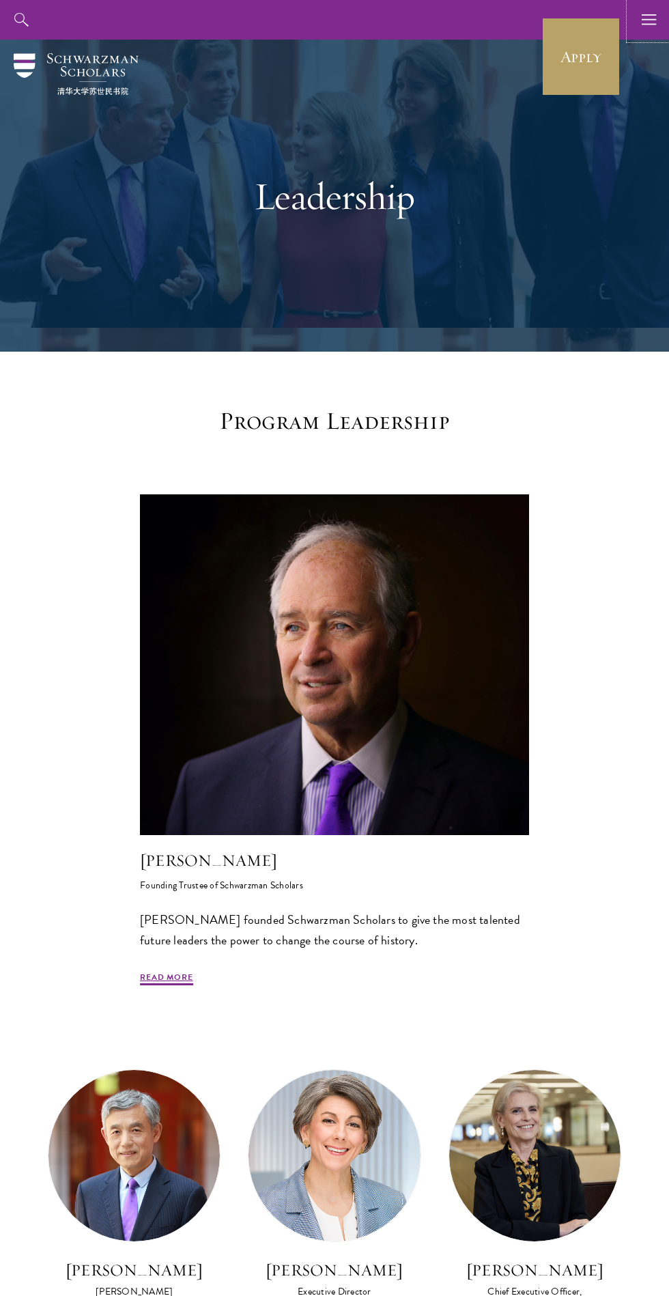
click at [648, 24] on use "button" at bounding box center [649, 19] width 14 height 10
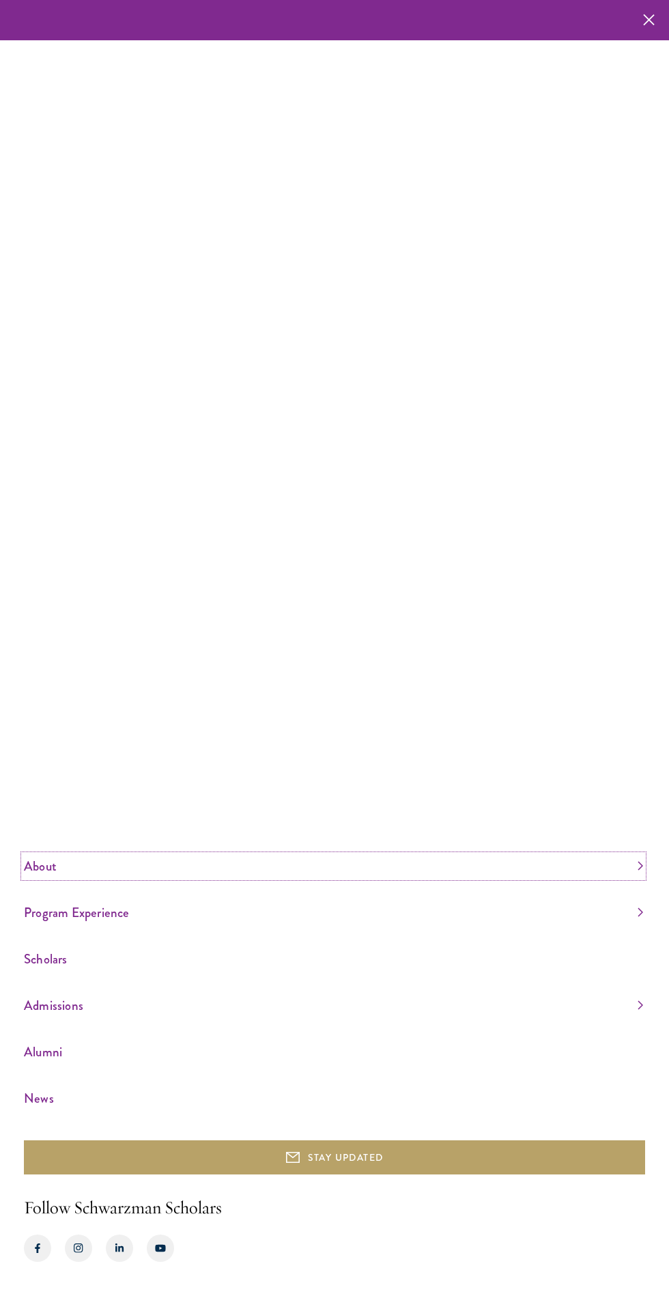
click at [59, 877] on link "About" at bounding box center [333, 866] width 619 height 23
click at [59, 805] on link "Overview" at bounding box center [42, 799] width 36 height 14
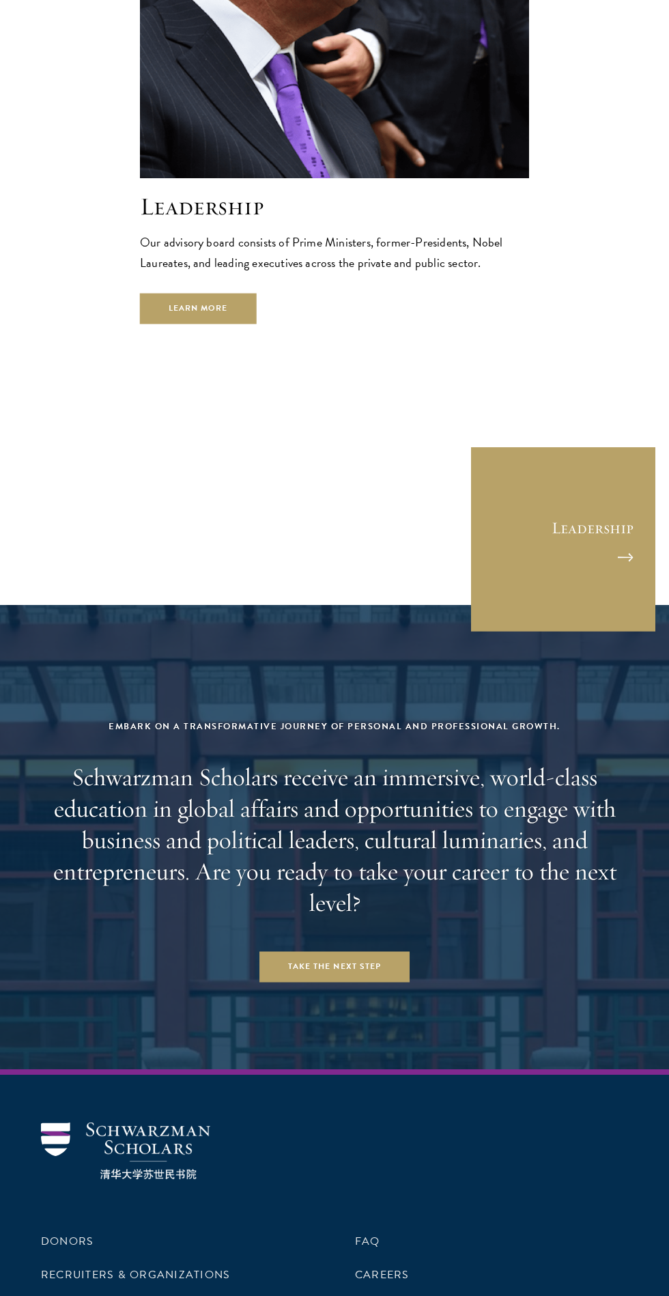
scroll to position [5053, 0]
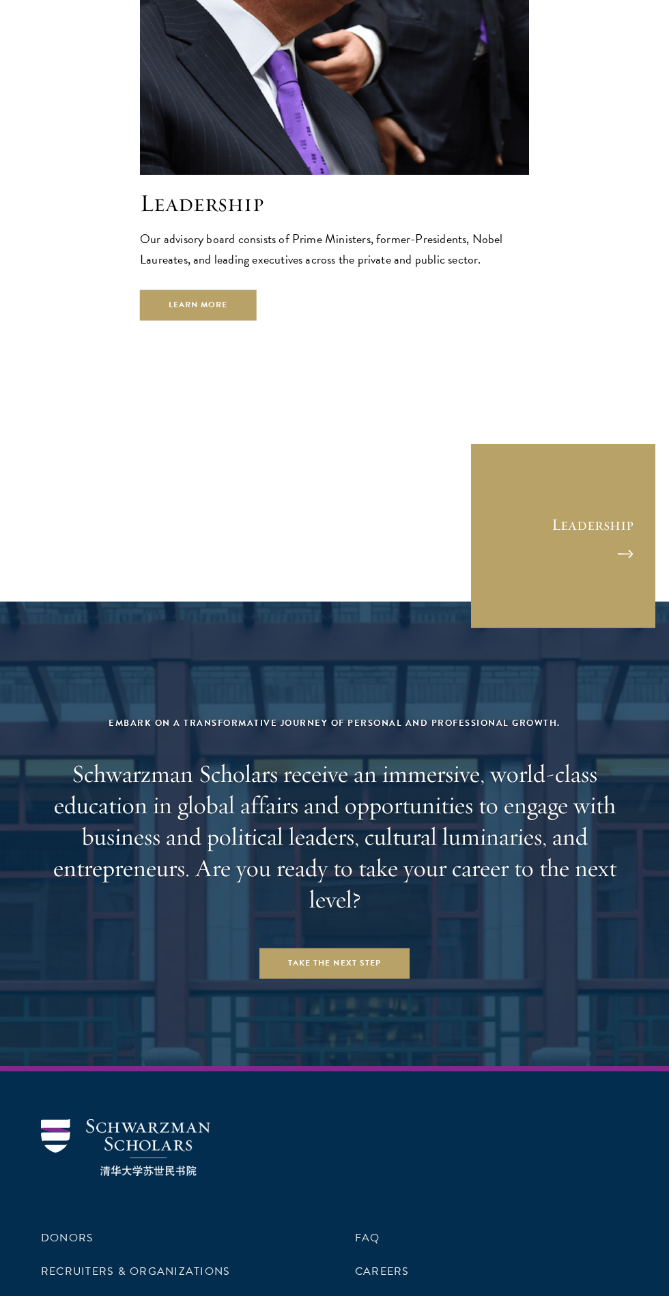
click at [438, 844] on div "Embark on a transformative journey of personal and professional growth. Schwarz…" at bounding box center [334, 846] width 587 height 263
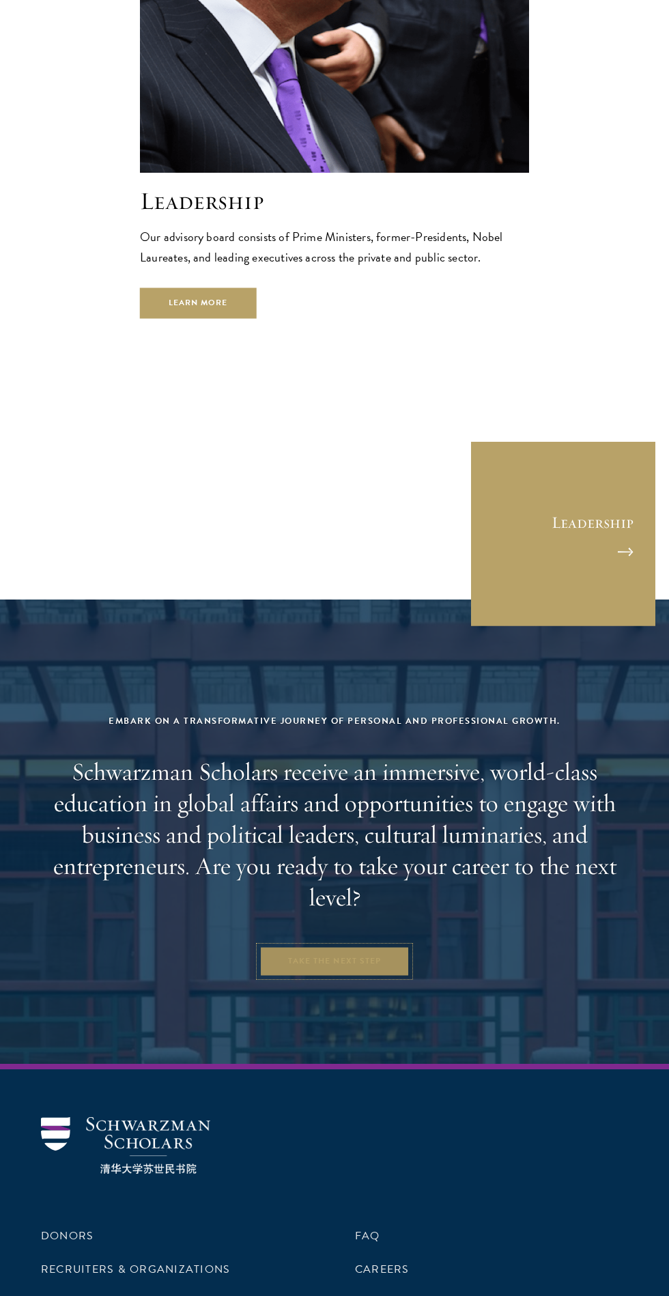
click at [371, 946] on link "Take the Next Step" at bounding box center [334, 961] width 150 height 31
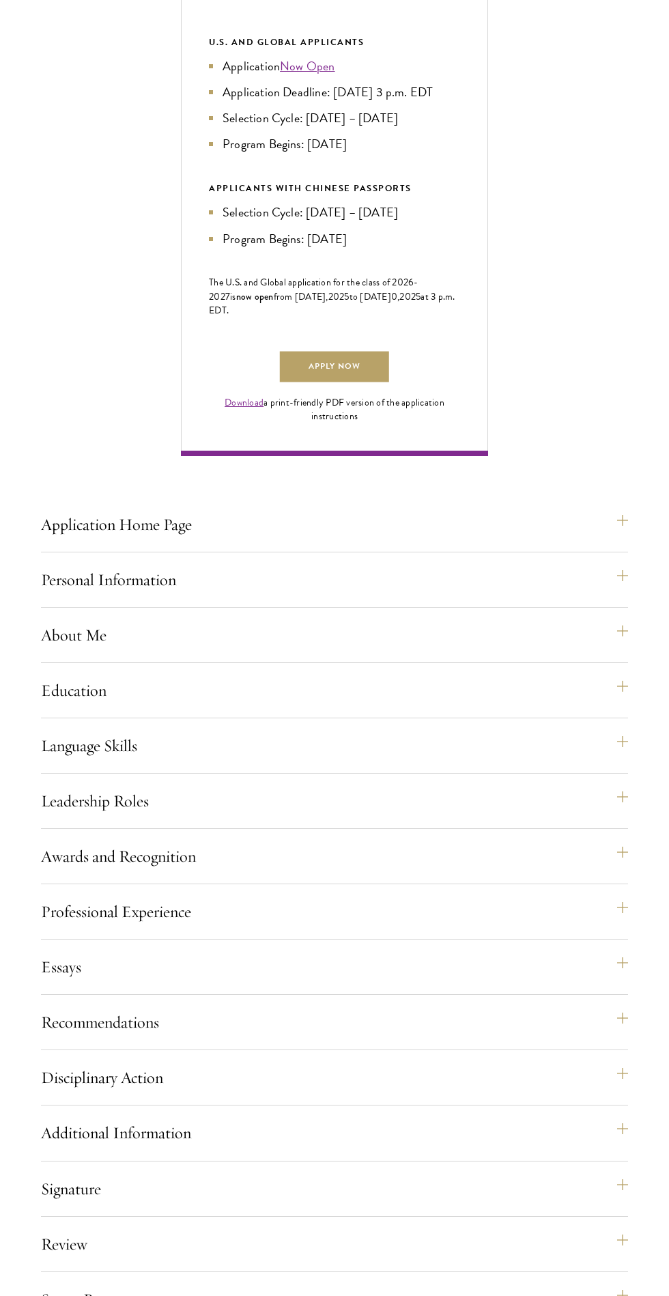
scroll to position [691, 0]
click at [590, 706] on button "Education" at bounding box center [334, 689] width 587 height 33
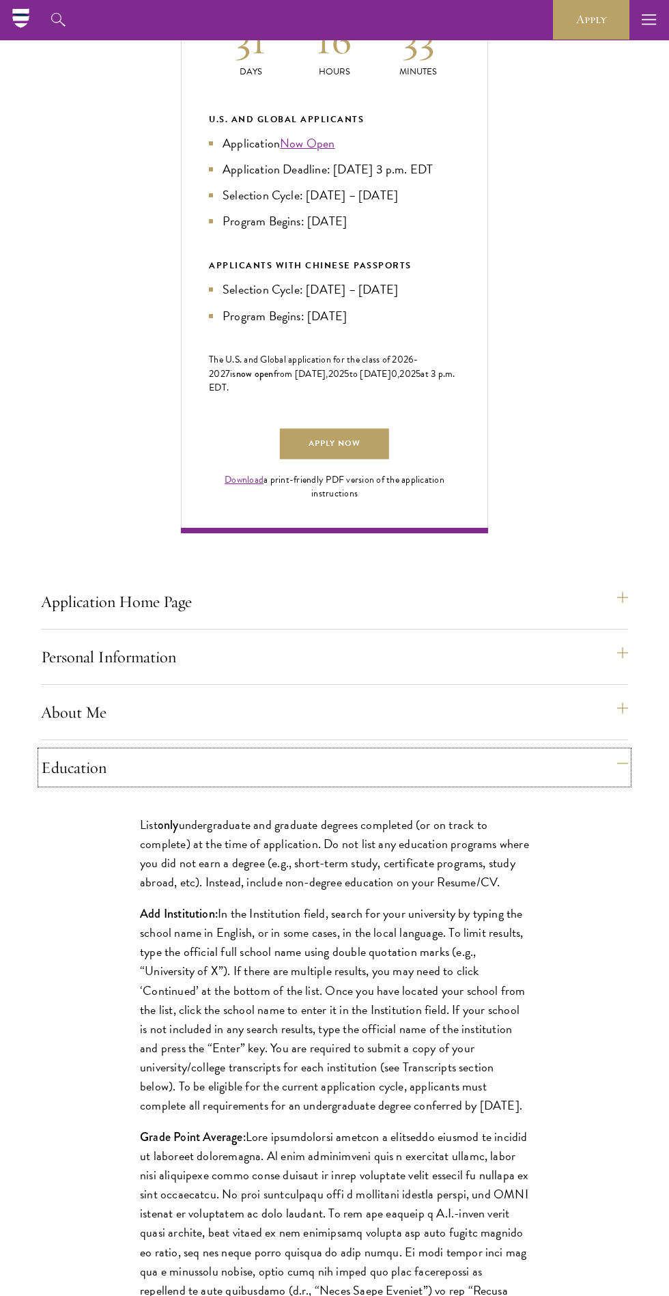
scroll to position [597, 0]
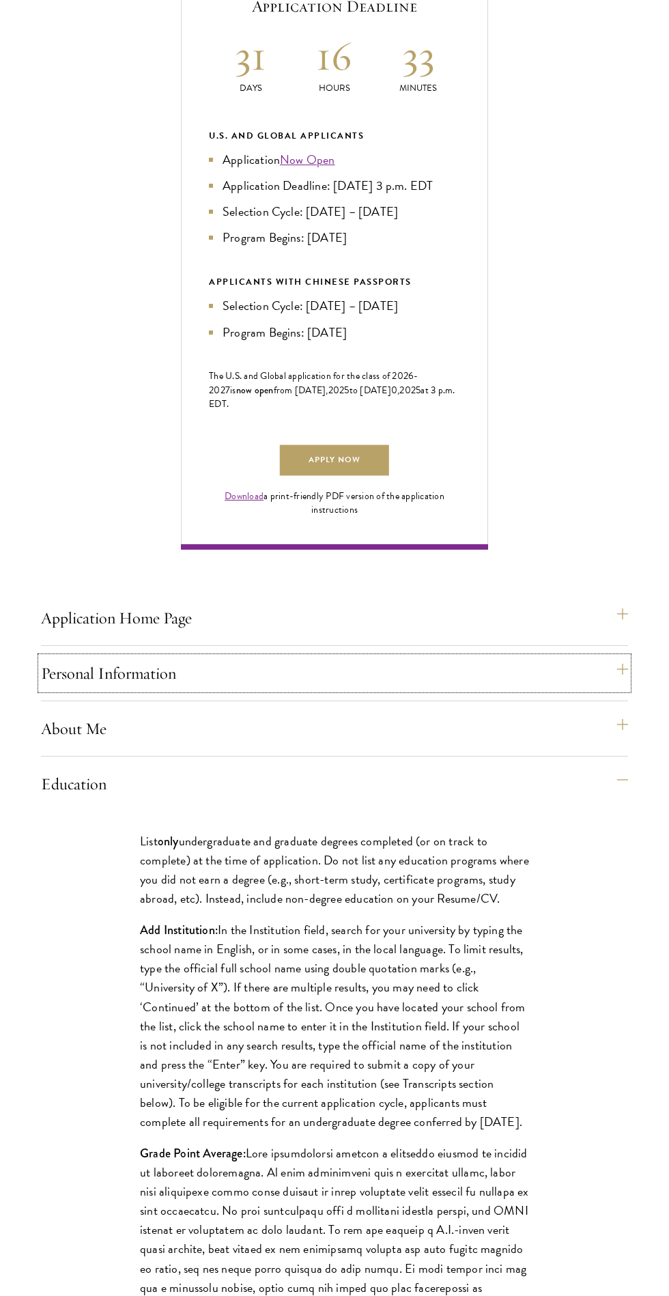
click at [540, 689] on button "Personal Information" at bounding box center [334, 673] width 587 height 33
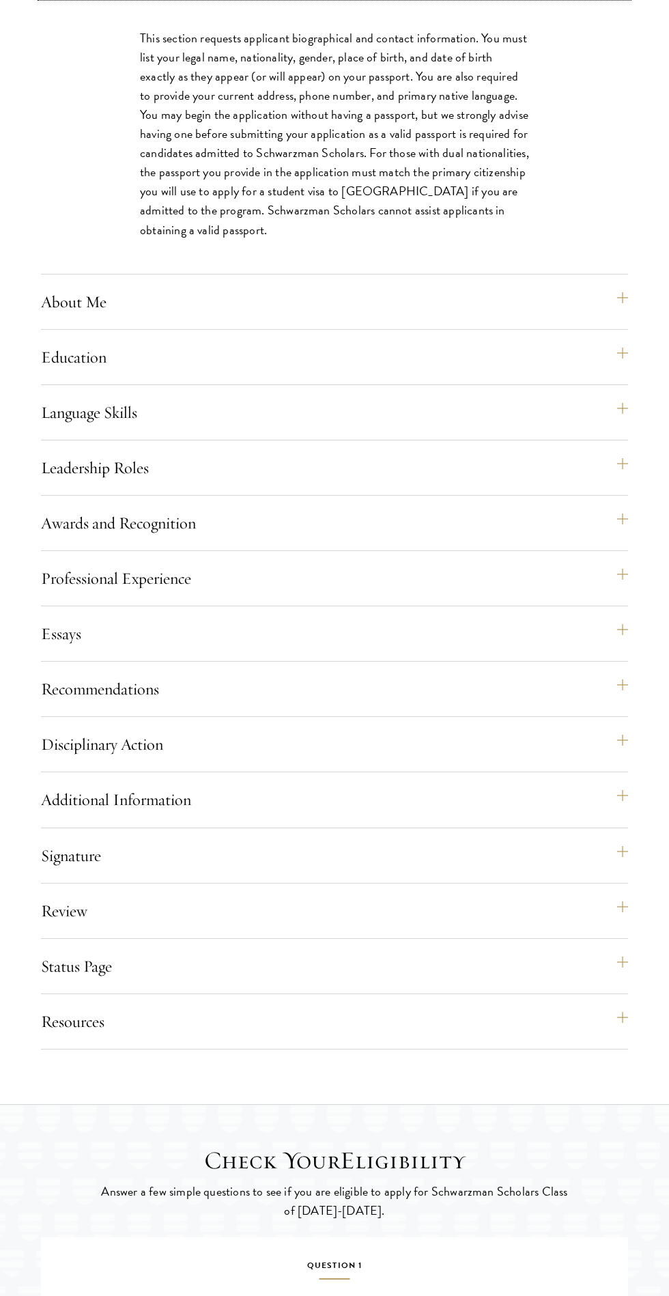
scroll to position [1257, 0]
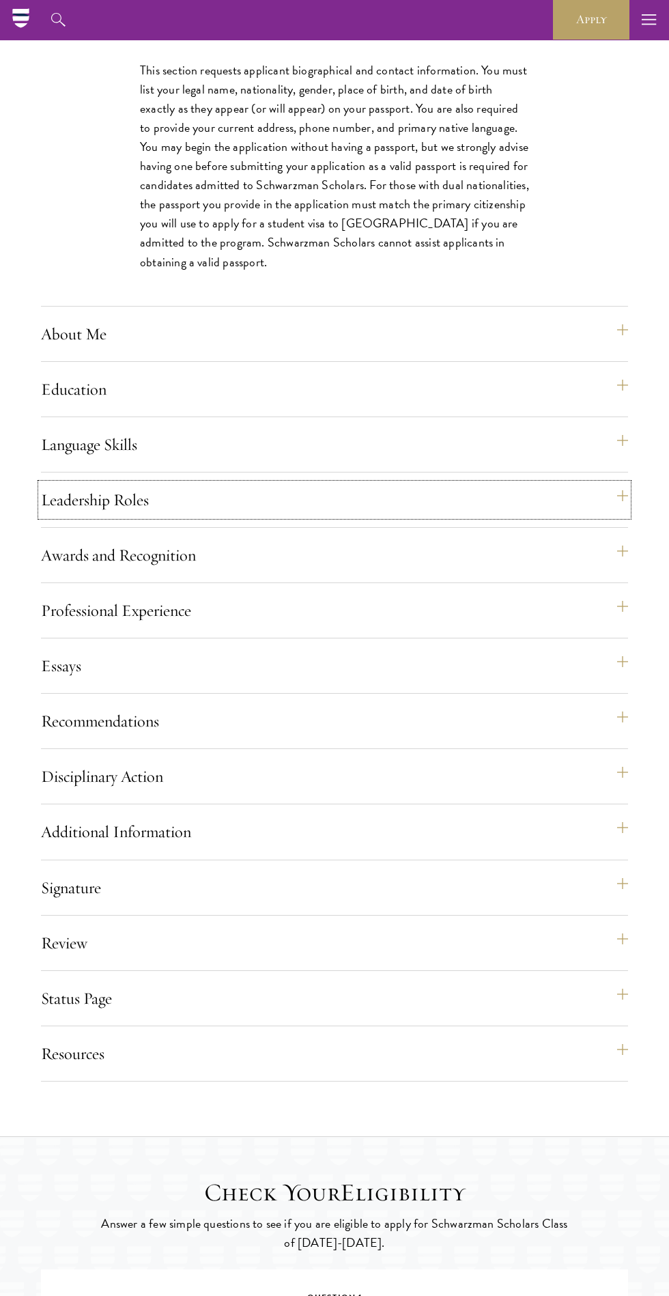
click at [622, 516] on button "Leadership Roles" at bounding box center [334, 499] width 587 height 33
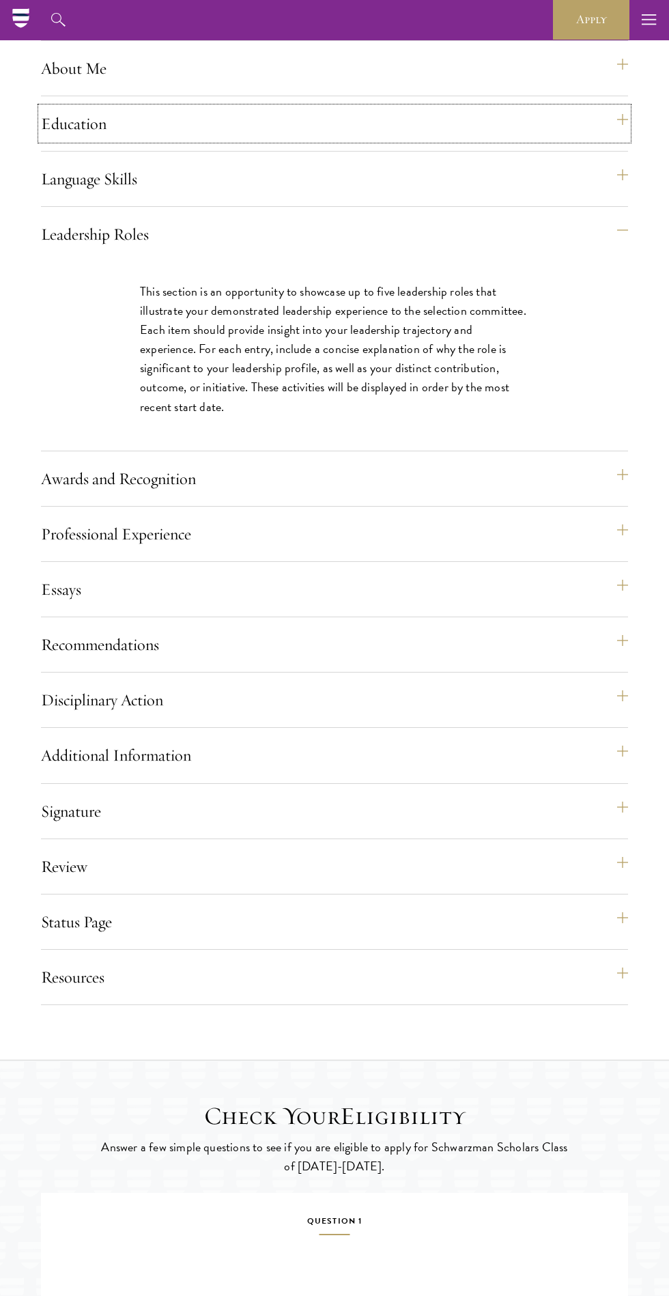
click at [622, 140] on button "Education" at bounding box center [334, 123] width 587 height 33
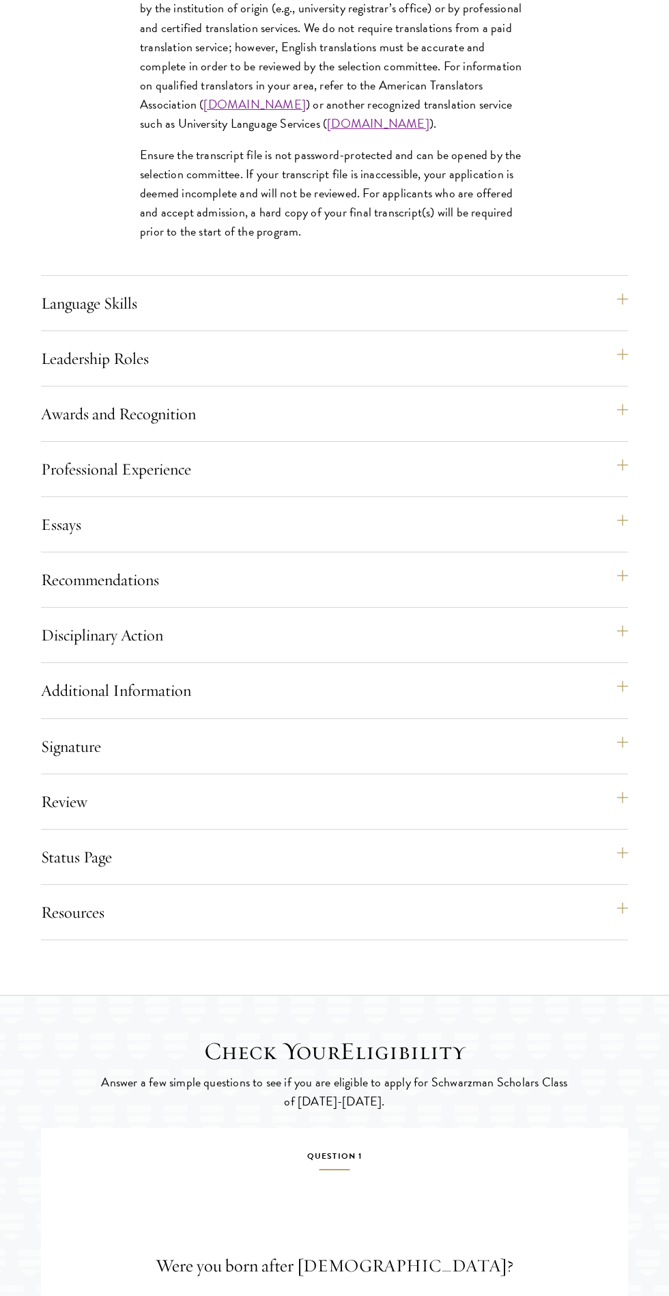
scroll to position [2342, 0]
click at [559, 595] on button "Recommendations" at bounding box center [334, 578] width 587 height 33
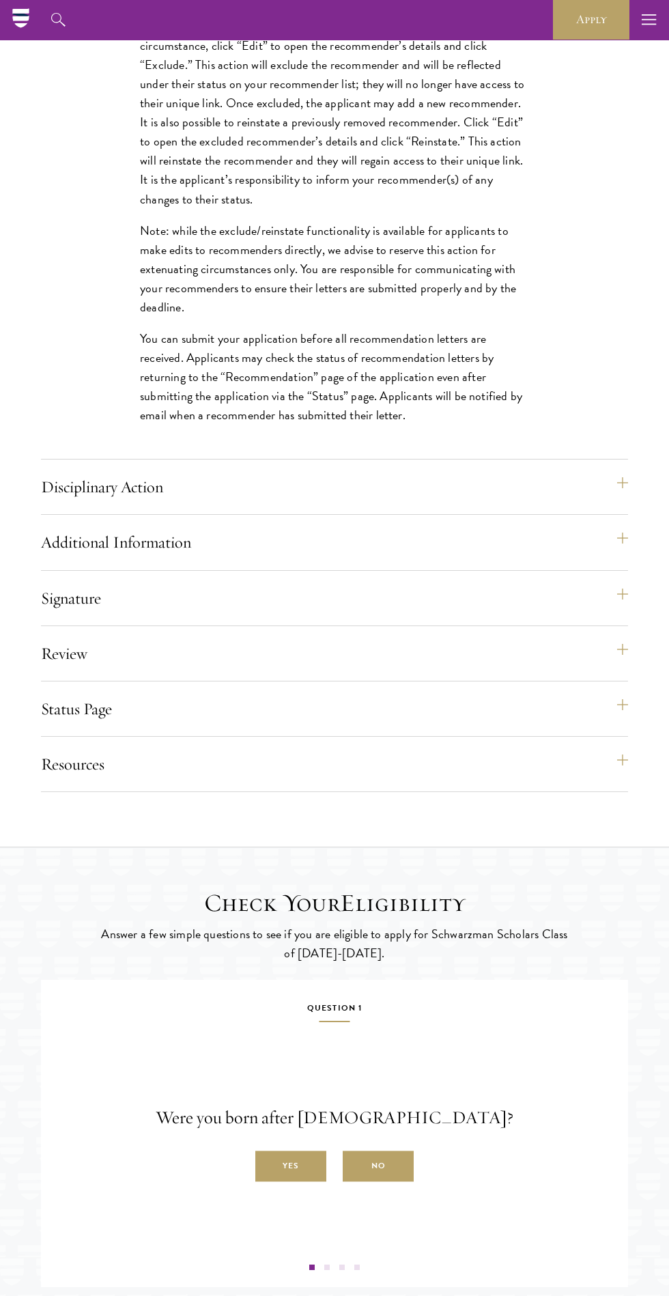
scroll to position [2112, 0]
click at [530, 615] on button "Signature" at bounding box center [334, 598] width 587 height 33
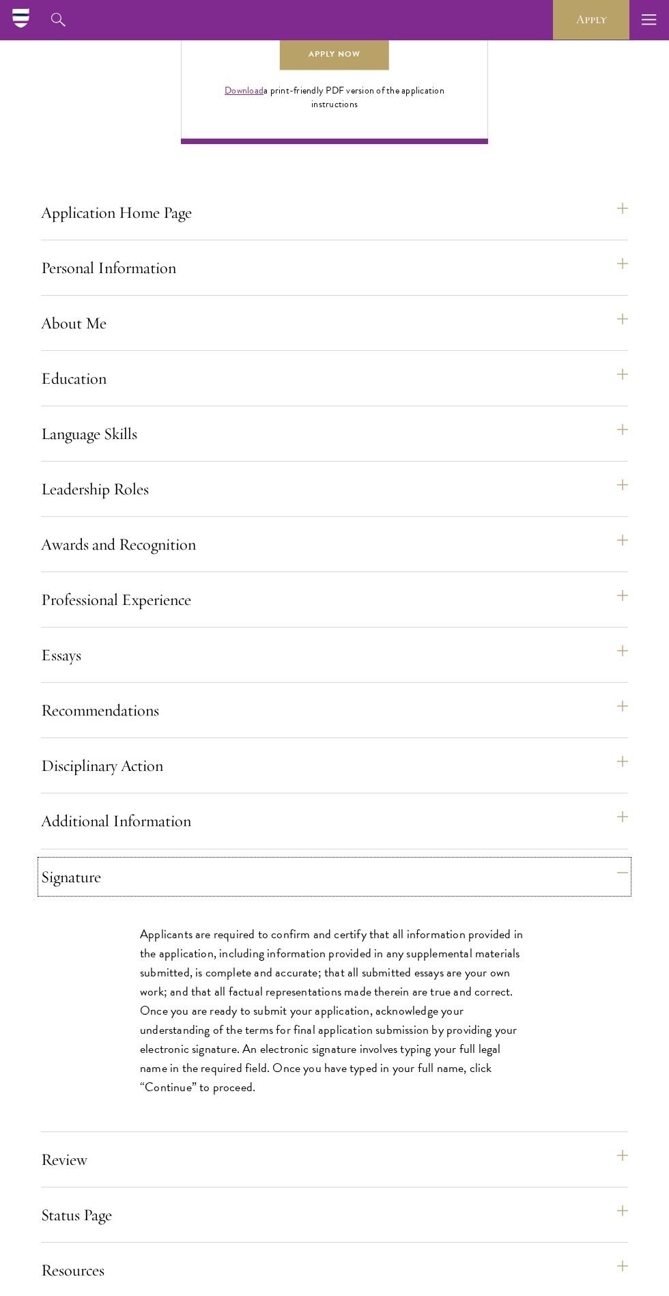
scroll to position [996, 0]
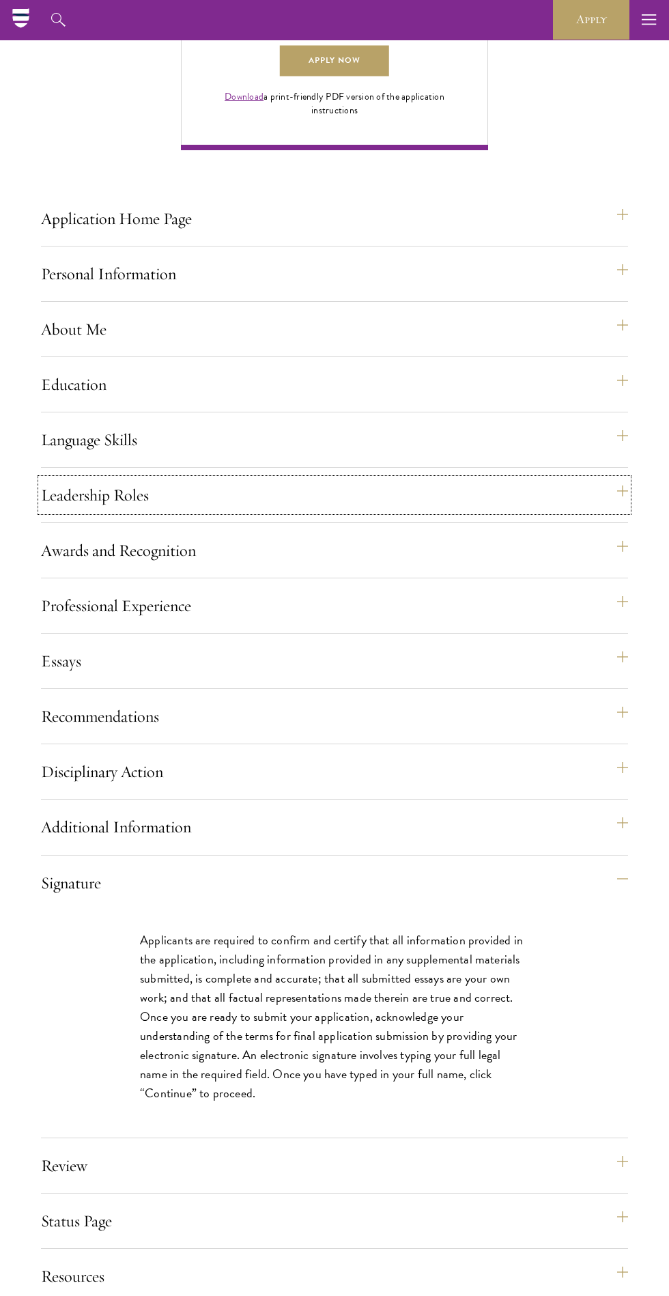
click at [579, 511] on button "Leadership Roles" at bounding box center [334, 494] width 587 height 33
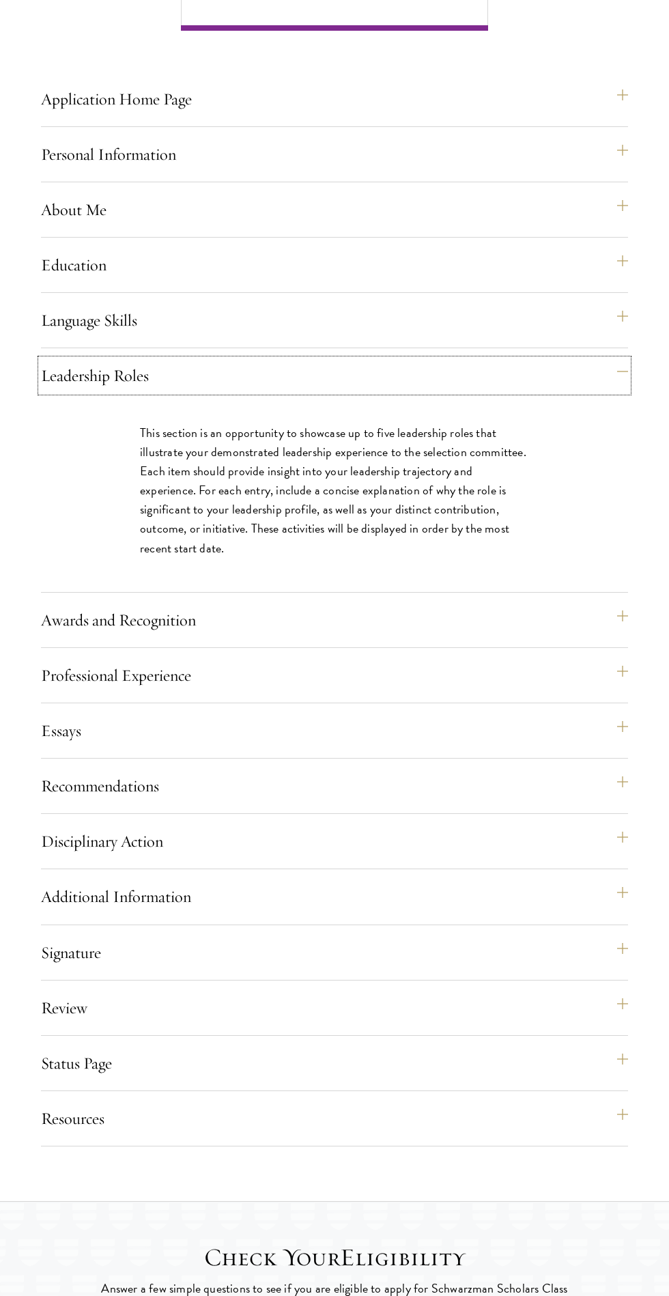
scroll to position [1117, 0]
click at [557, 690] on button "Professional Experience" at bounding box center [334, 673] width 587 height 33
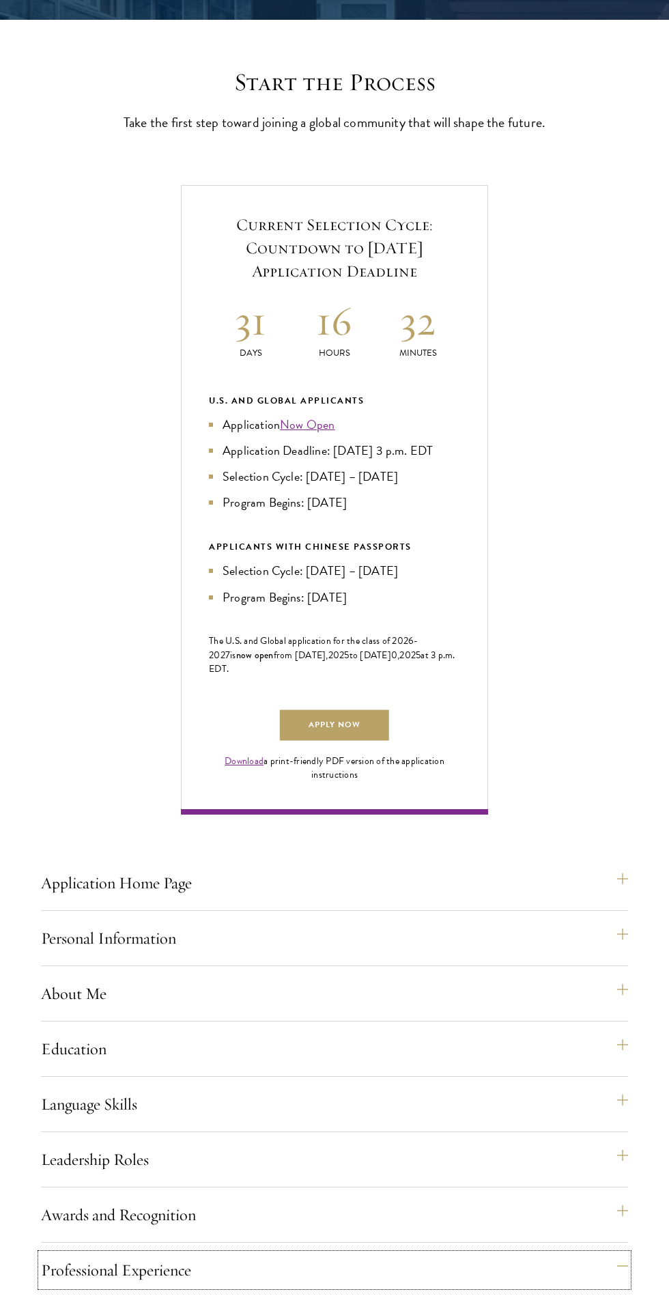
scroll to position [0, 0]
